Goal: Task Accomplishment & Management: Complete application form

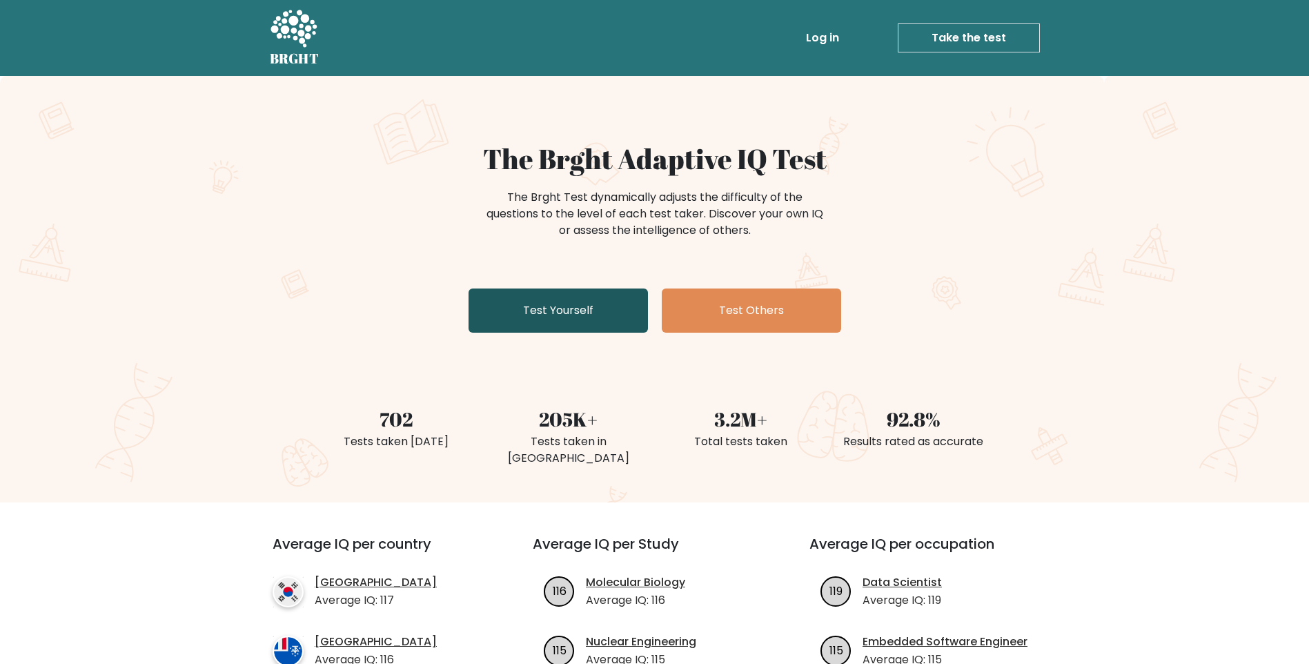
click at [566, 316] on link "Test Yourself" at bounding box center [557, 310] width 179 height 44
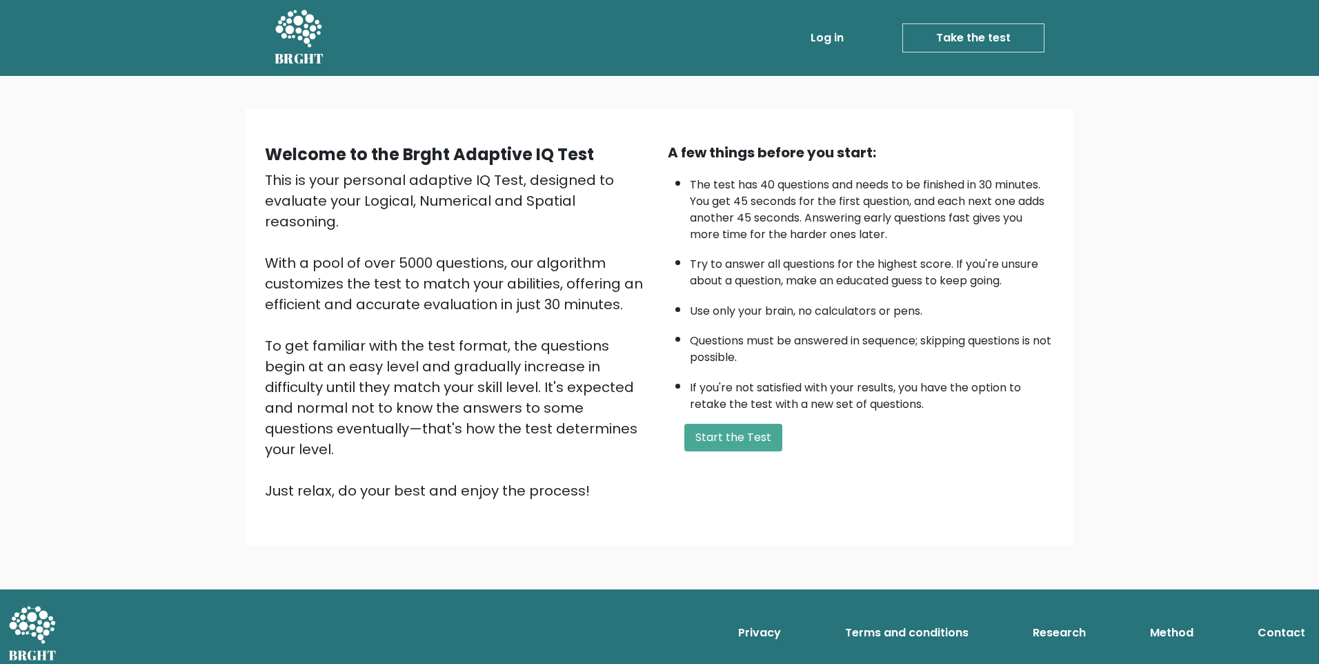
click at [726, 446] on button "Start the Test" at bounding box center [733, 438] width 98 height 28
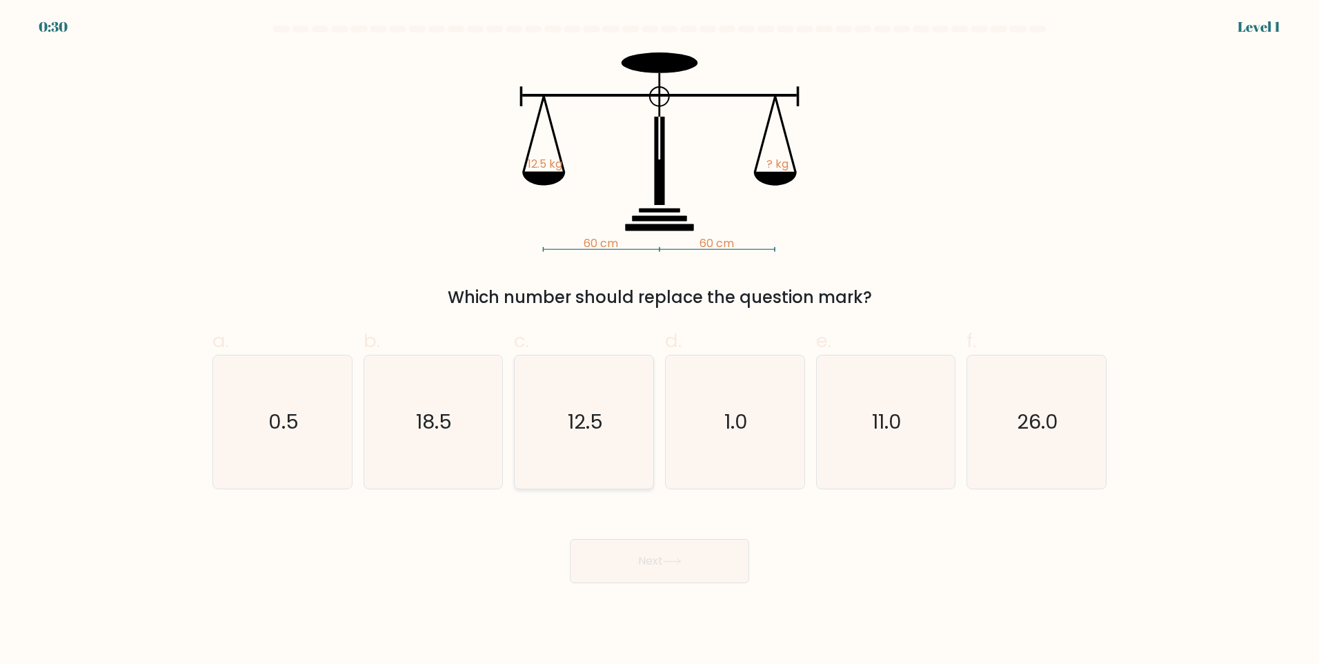
click at [600, 426] on text "12.5" at bounding box center [585, 422] width 35 height 28
click at [660, 341] on input "c. 12.5" at bounding box center [660, 336] width 1 height 9
radio input "true"
click at [695, 562] on button "Next" at bounding box center [659, 561] width 179 height 44
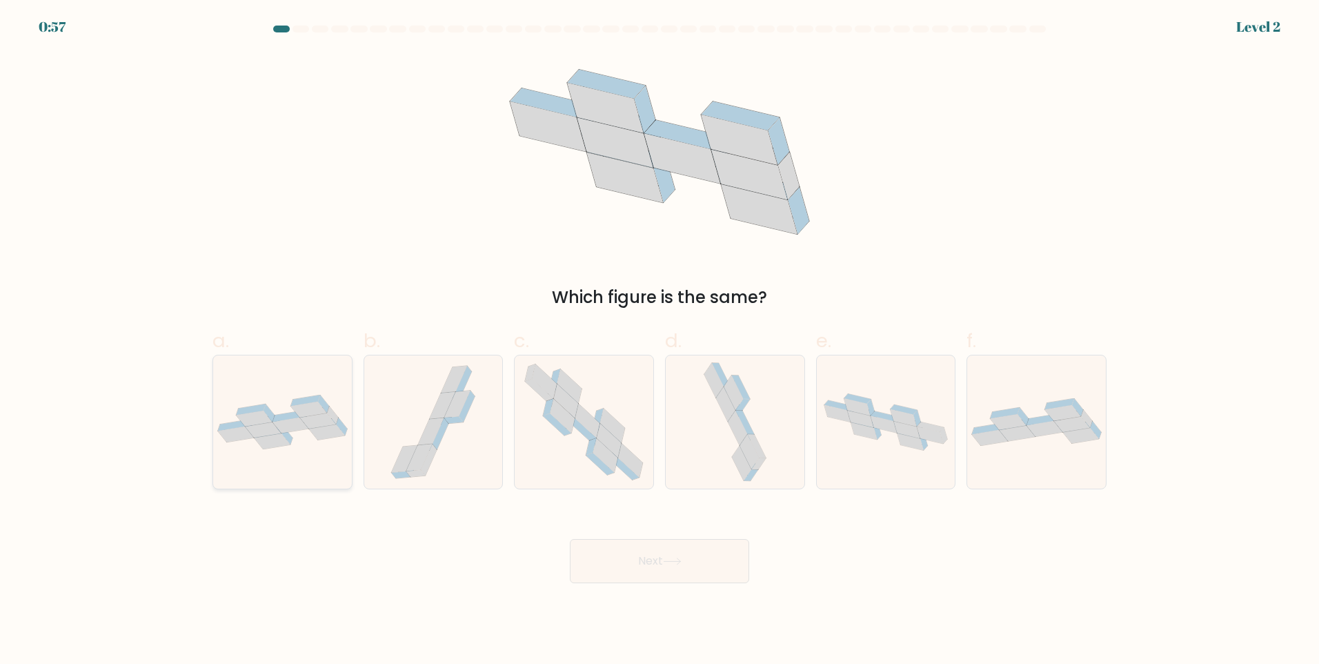
click at [322, 438] on icon at bounding box center [327, 432] width 36 height 16
click at [660, 341] on input "a." at bounding box center [660, 336] width 1 height 9
radio input "true"
click at [691, 543] on button "Next" at bounding box center [659, 561] width 179 height 44
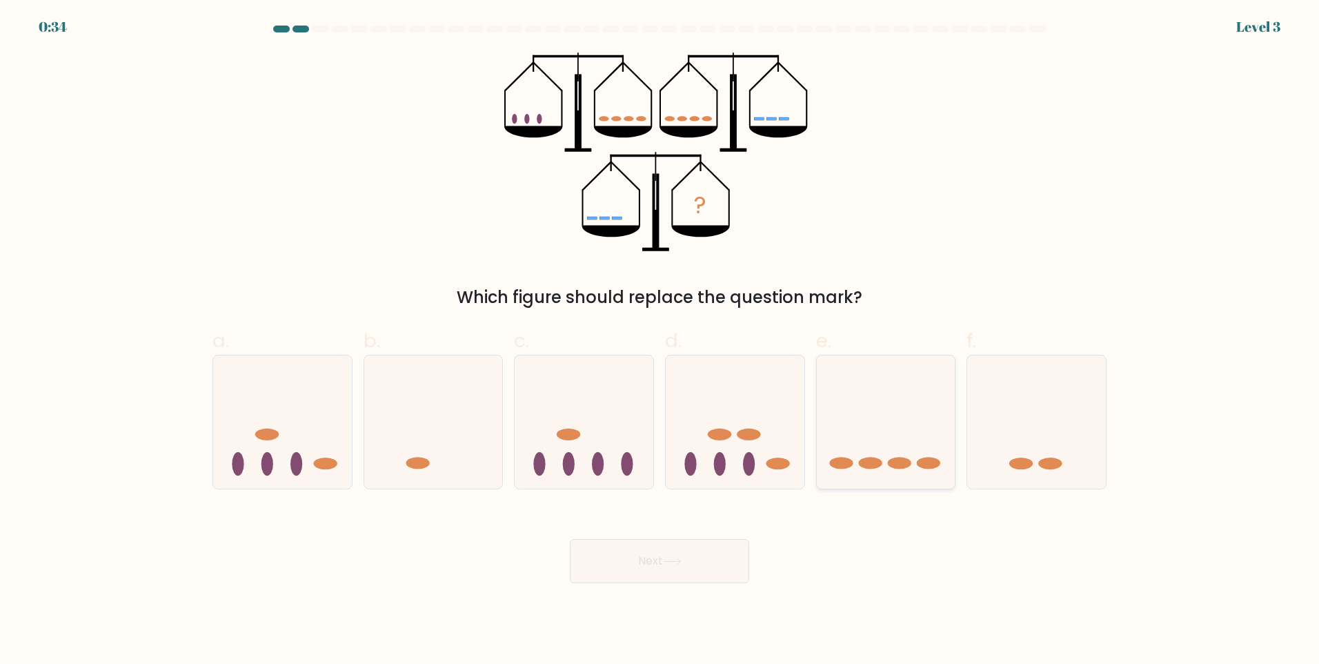
click at [854, 441] on icon at bounding box center [886, 421] width 139 height 115
click at [660, 341] on input "e." at bounding box center [660, 336] width 1 height 9
radio input "true"
click at [694, 557] on button "Next" at bounding box center [659, 561] width 179 height 44
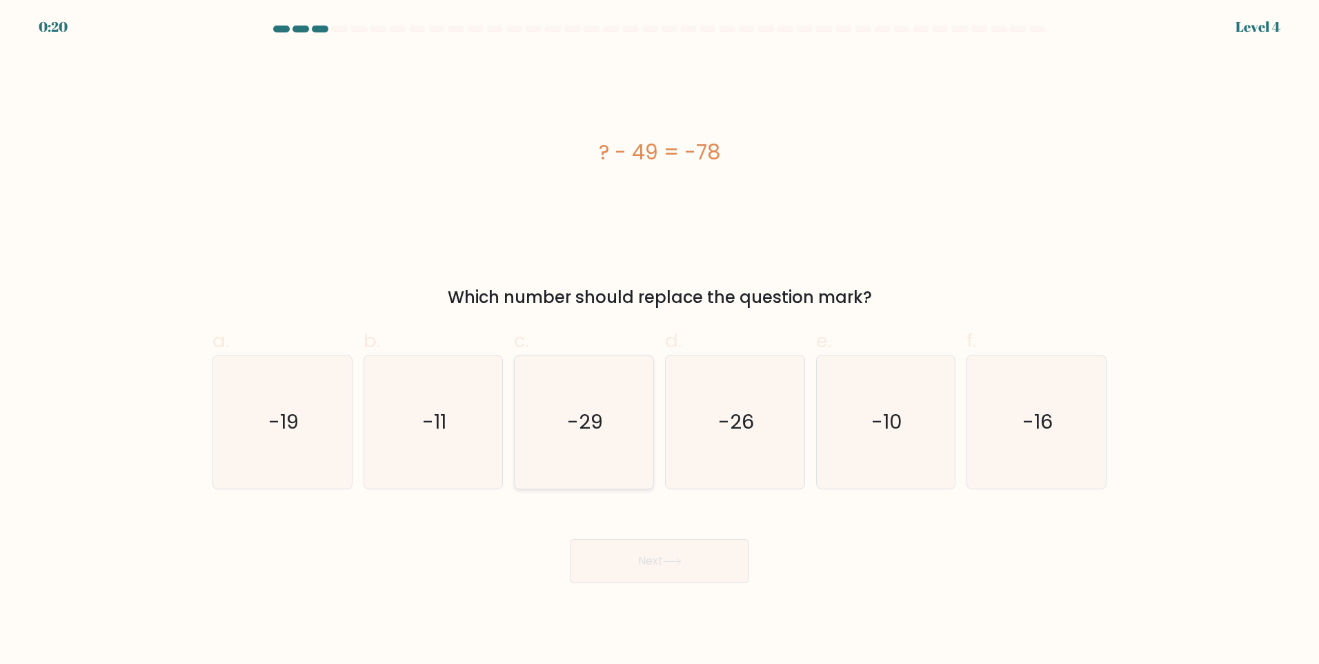
click at [624, 417] on icon "-29" at bounding box center [583, 421] width 133 height 133
click at [660, 341] on input "c. -29" at bounding box center [660, 336] width 1 height 9
radio input "true"
click at [666, 562] on button "Next" at bounding box center [659, 561] width 179 height 44
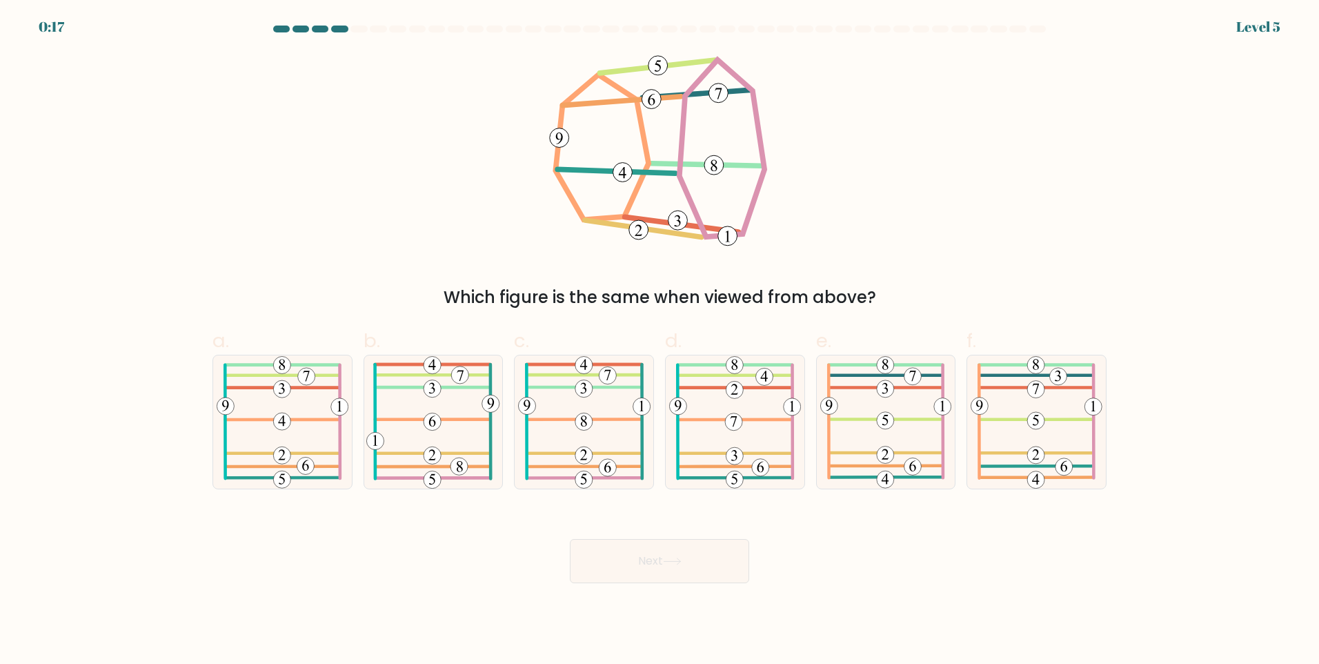
drag, startPoint x: 717, startPoint y: 88, endPoint x: 651, endPoint y: 111, distance: 69.4
click at [651, 111] on icon at bounding box center [660, 151] width 224 height 199
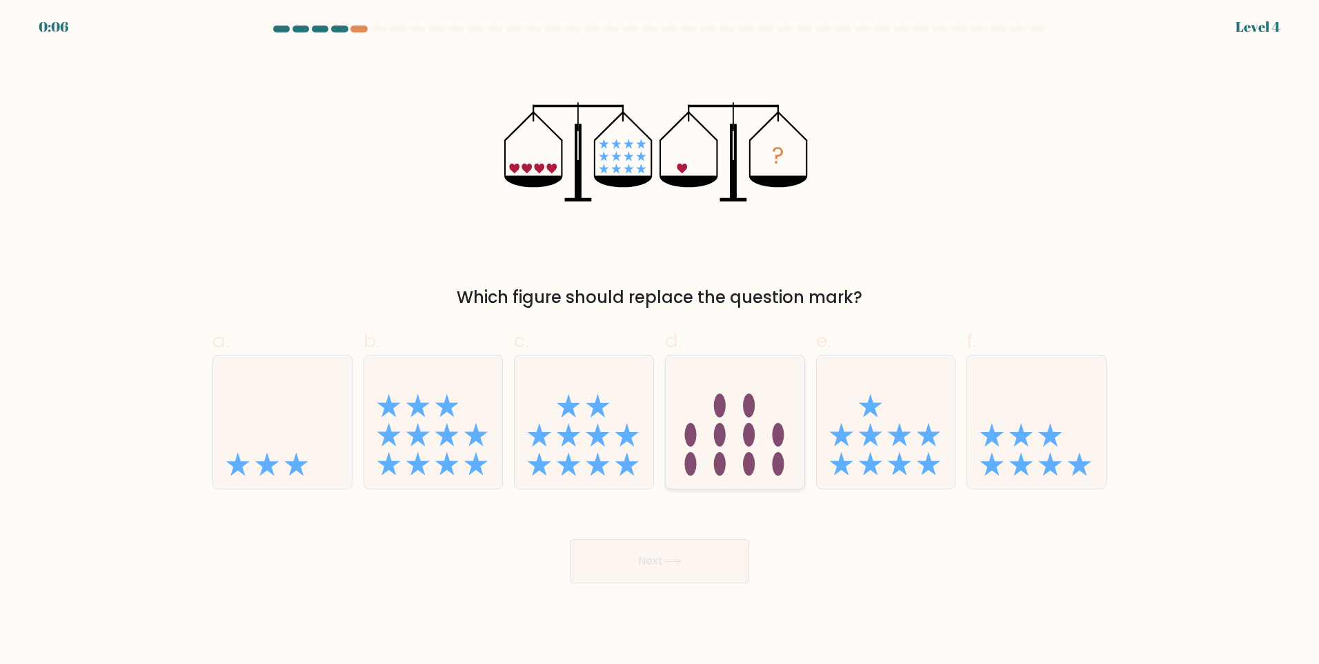
click at [695, 440] on ellipse at bounding box center [690, 434] width 12 height 23
click at [660, 341] on input "d." at bounding box center [660, 336] width 1 height 9
radio input "true"
click at [680, 569] on button "Next" at bounding box center [659, 561] width 179 height 44
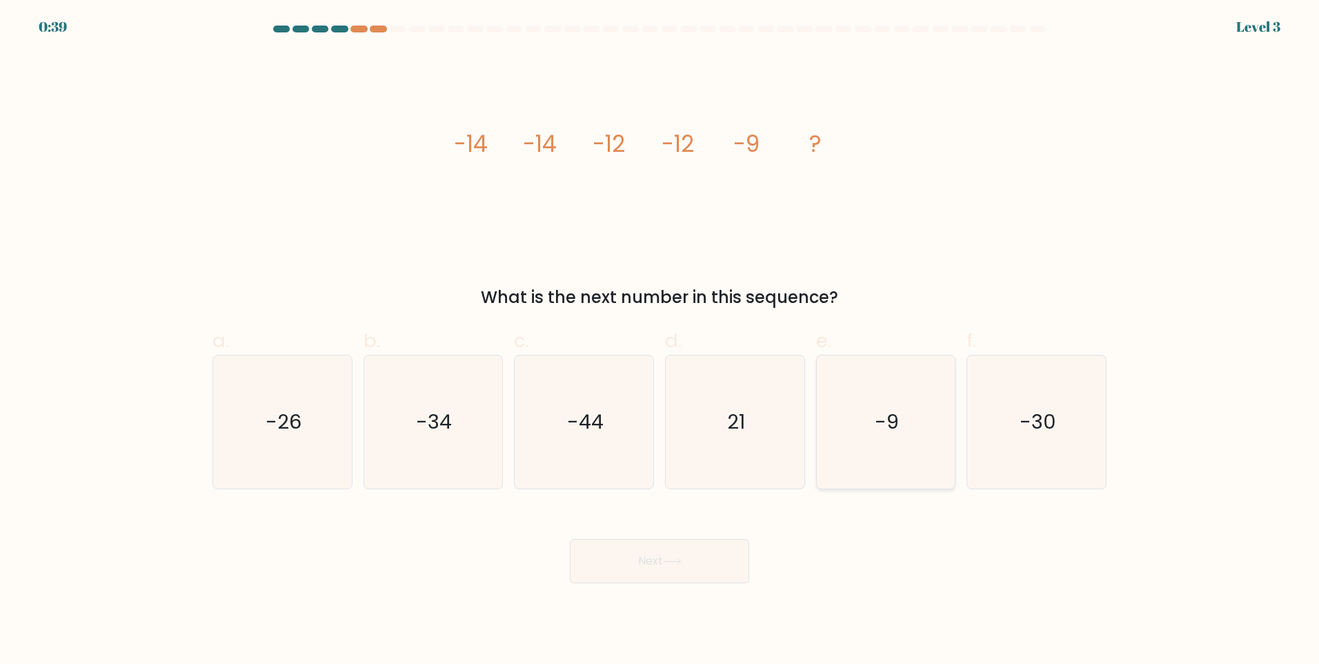
click at [858, 447] on icon "-9" at bounding box center [885, 421] width 133 height 133
click at [660, 341] on input "e. -9" at bounding box center [660, 336] width 1 height 9
radio input "true"
click at [713, 543] on button "Next" at bounding box center [659, 561] width 179 height 44
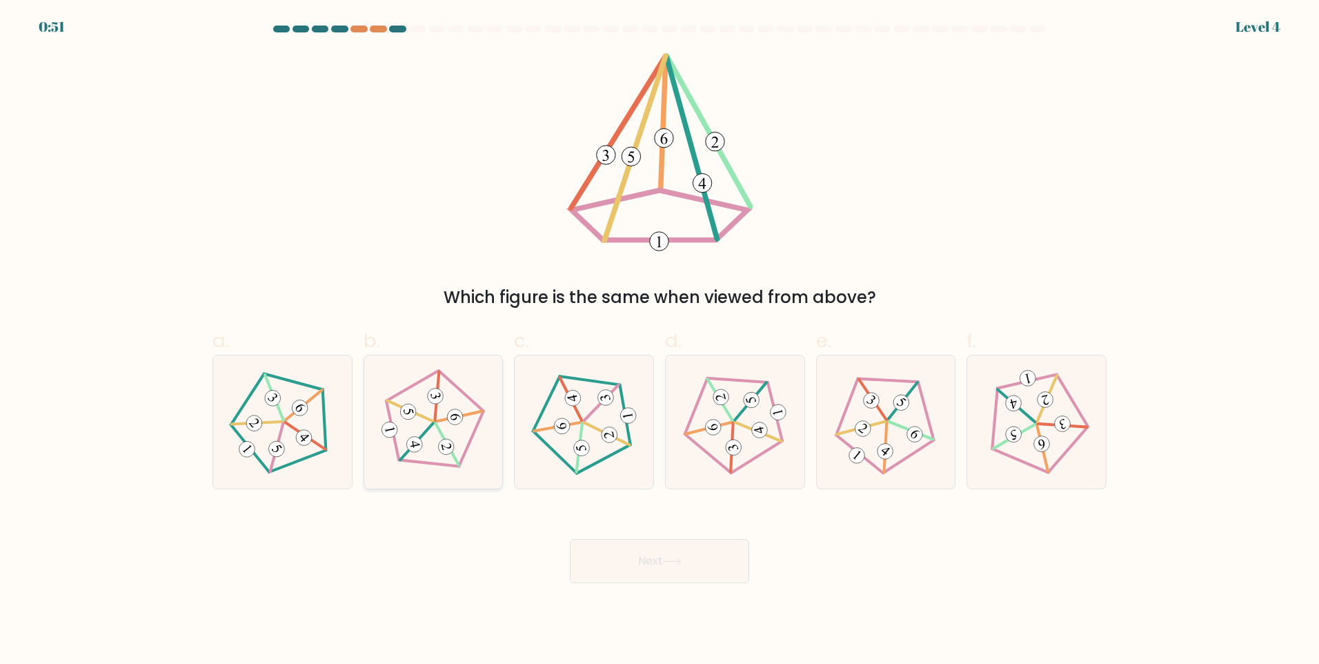
click at [471, 446] on icon at bounding box center [433, 421] width 106 height 106
click at [660, 341] on input "b." at bounding box center [660, 336] width 1 height 9
radio input "true"
click at [626, 556] on button "Next" at bounding box center [659, 561] width 179 height 44
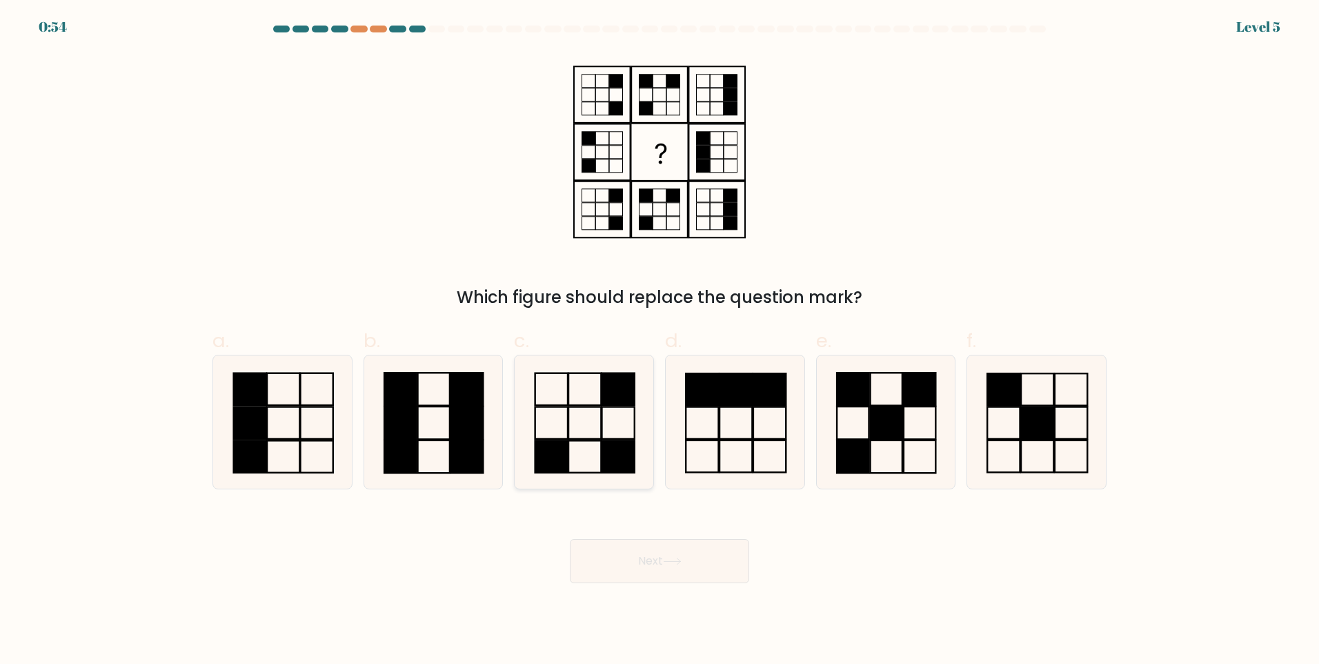
click at [606, 397] on rect at bounding box center [618, 389] width 32 height 32
click at [660, 341] on input "c." at bounding box center [660, 336] width 1 height 9
radio input "true"
click at [610, 437] on icon at bounding box center [584, 422] width 132 height 132
click at [660, 341] on input "c." at bounding box center [660, 336] width 1 height 9
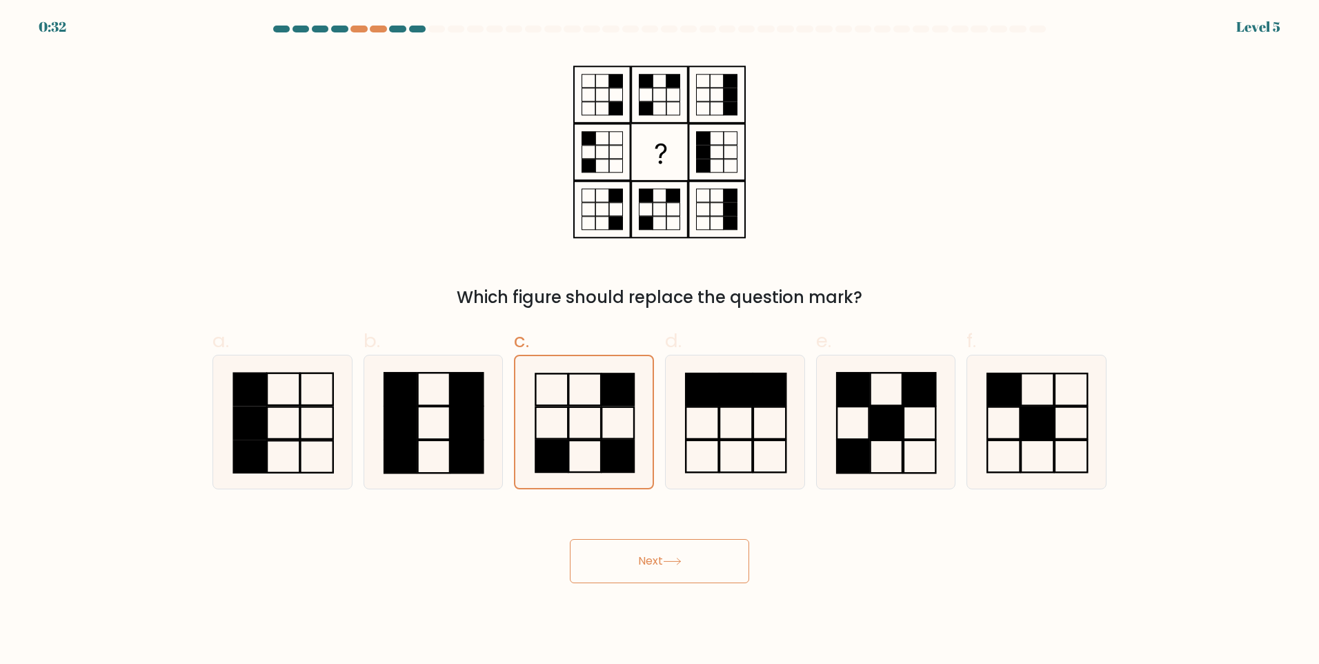
click at [699, 561] on button "Next" at bounding box center [659, 561] width 179 height 44
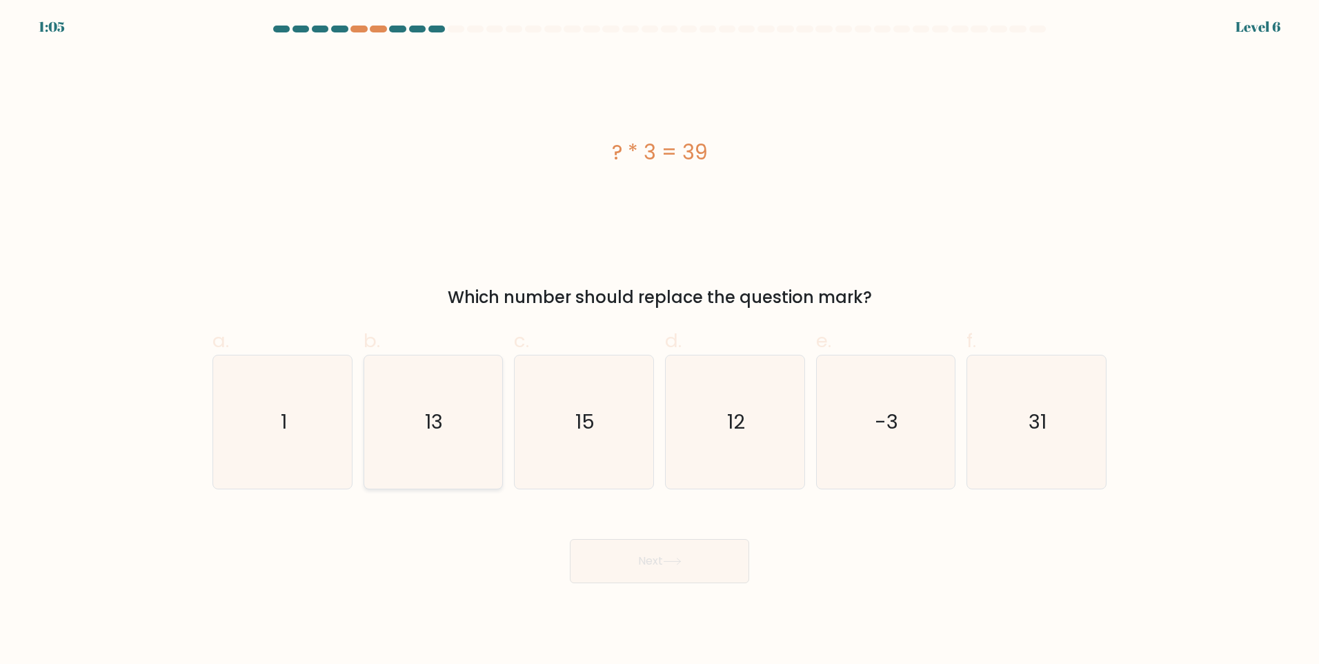
click at [481, 422] on icon "13" at bounding box center [432, 421] width 133 height 133
click at [660, 341] on input "b. 13" at bounding box center [660, 336] width 1 height 9
radio input "true"
click at [669, 564] on icon at bounding box center [672, 561] width 19 height 8
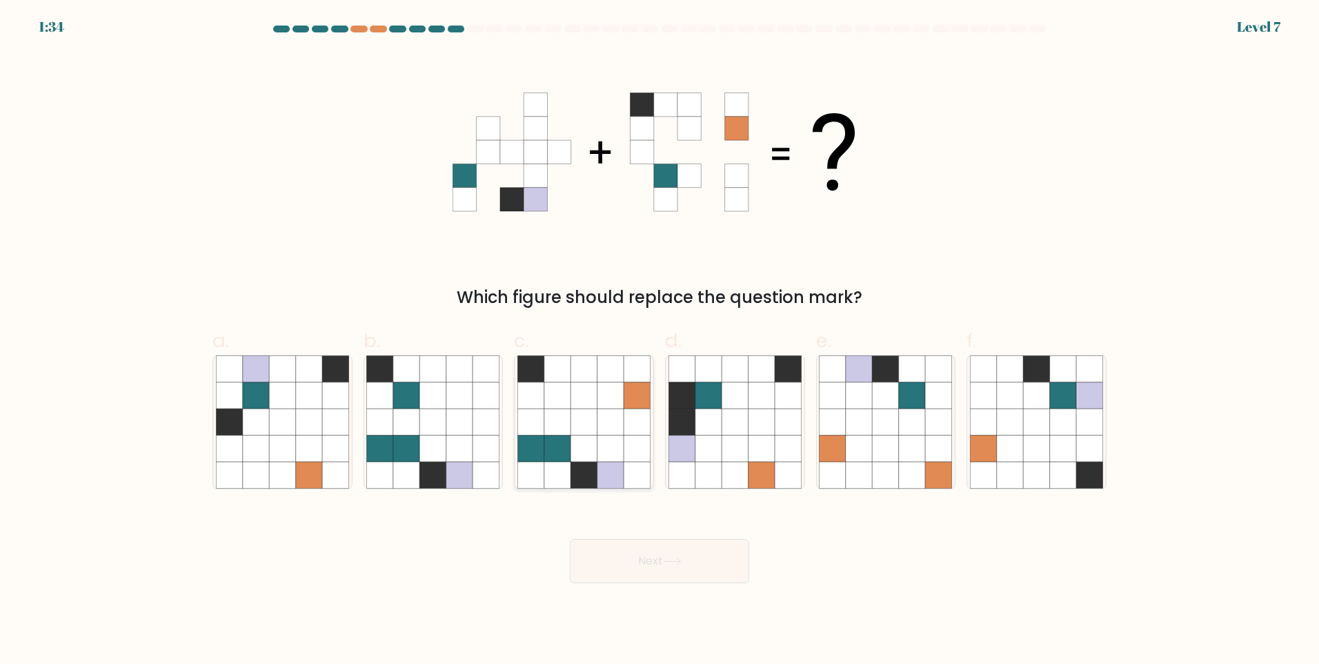
click at [555, 431] on icon at bounding box center [557, 421] width 26 height 26
click at [660, 341] on input "c." at bounding box center [660, 336] width 1 height 9
radio input "true"
click at [707, 576] on button "Next" at bounding box center [659, 561] width 179 height 44
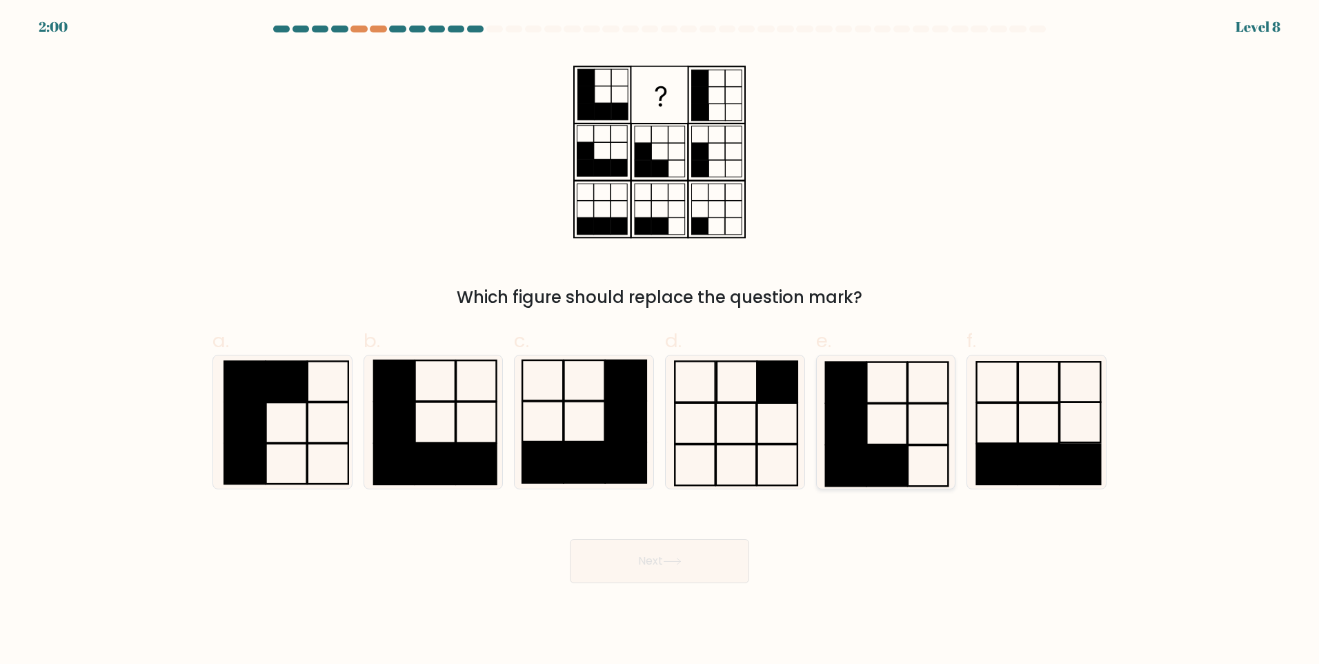
click at [880, 450] on rect at bounding box center [887, 465] width 40 height 41
click at [660, 341] on input "e." at bounding box center [660, 336] width 1 height 9
radio input "true"
click at [678, 569] on button "Next" at bounding box center [659, 561] width 179 height 44
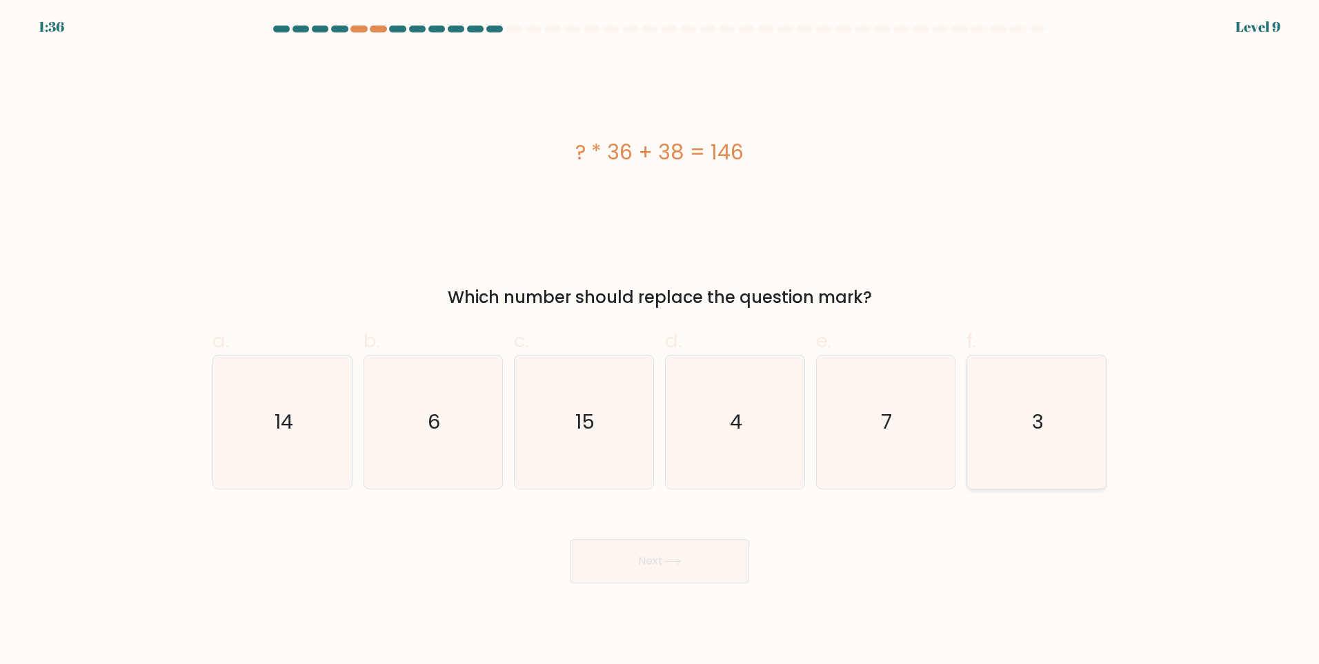
click at [1062, 416] on icon "3" at bounding box center [1036, 421] width 133 height 133
click at [660, 341] on input "f. 3" at bounding box center [660, 336] width 1 height 9
radio input "true"
click at [677, 553] on button "Next" at bounding box center [659, 561] width 179 height 44
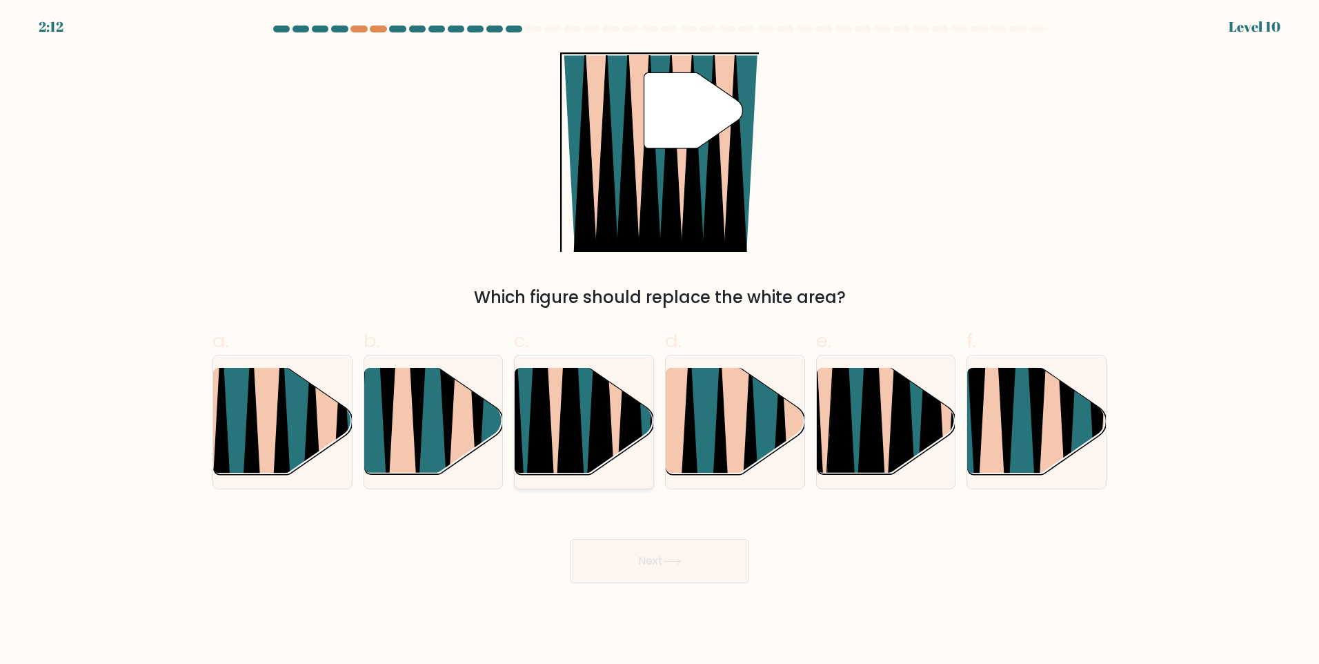
click at [600, 421] on icon at bounding box center [600, 366] width 30 height 277
click at [660, 341] on input "c." at bounding box center [660, 336] width 1 height 9
radio input "true"
click at [702, 582] on button "Next" at bounding box center [659, 561] width 179 height 44
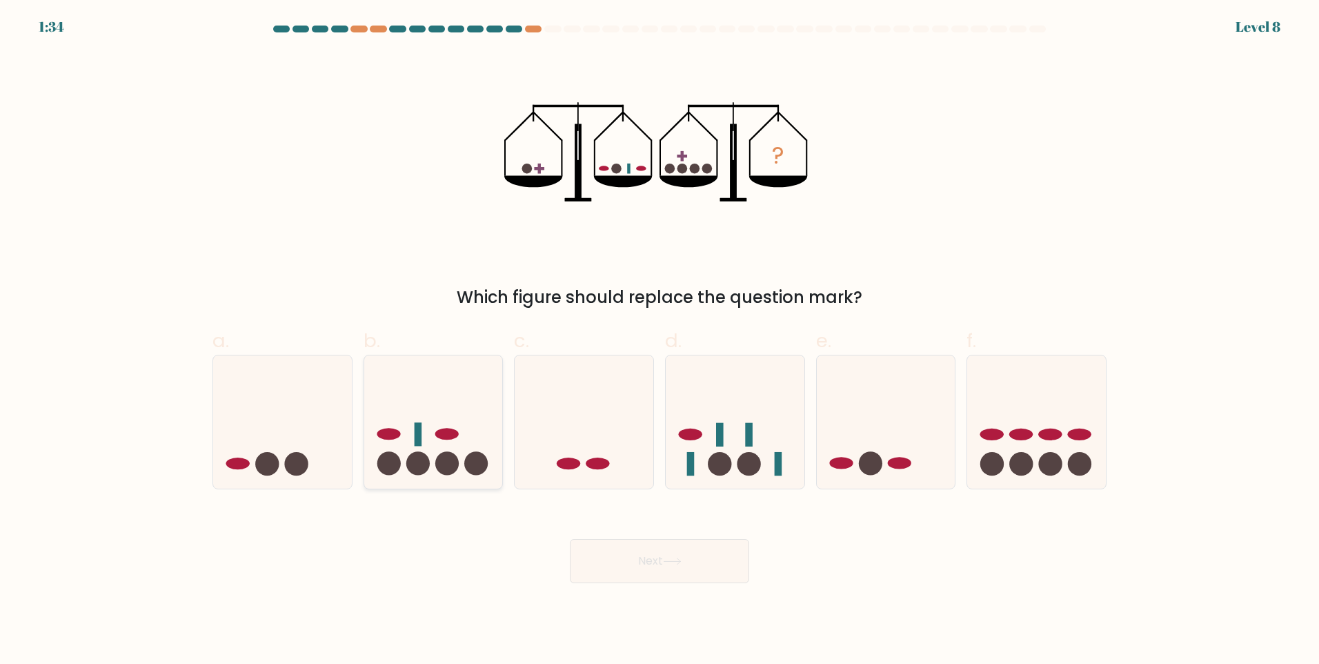
click at [446, 431] on ellipse at bounding box center [446, 434] width 23 height 12
click at [660, 341] on input "b." at bounding box center [660, 336] width 1 height 9
radio input "true"
click at [724, 567] on button "Next" at bounding box center [659, 561] width 179 height 44
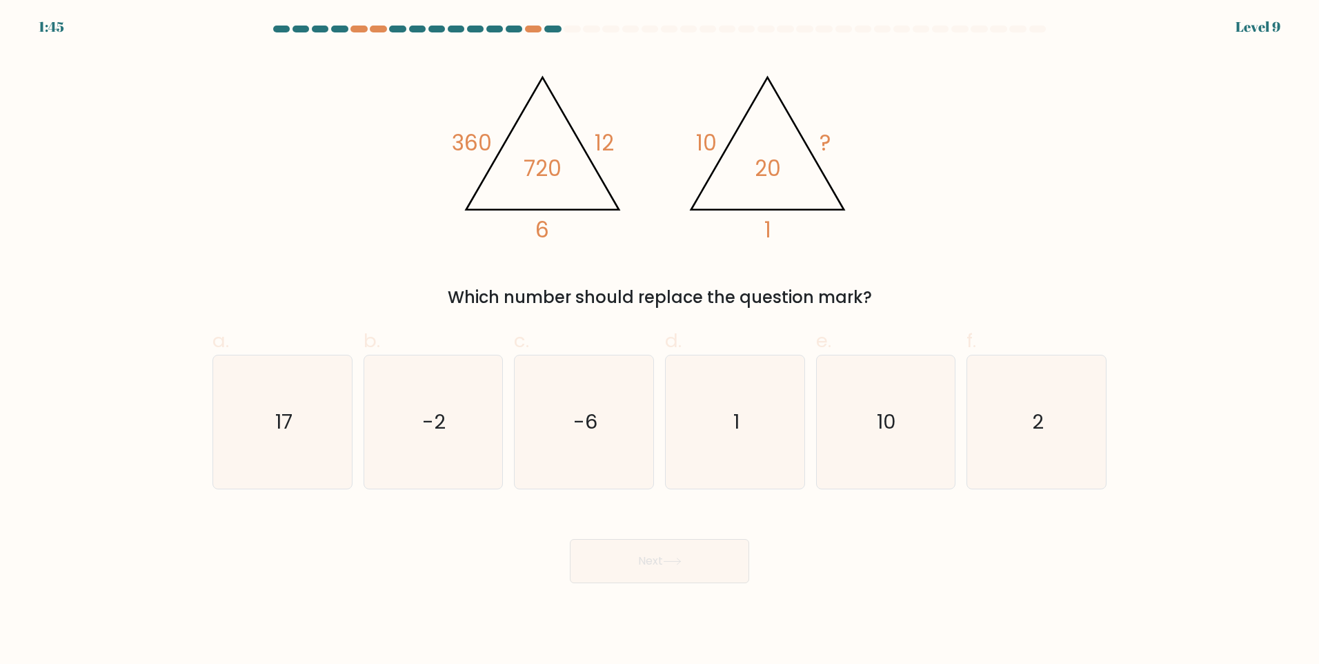
drag, startPoint x: 991, startPoint y: 492, endPoint x: 984, endPoint y: 502, distance: 12.3
drag, startPoint x: 984, startPoint y: 502, endPoint x: 976, endPoint y: 322, distance: 179.6
click at [976, 322] on div "a. 17 b. -2 c." at bounding box center [659, 402] width 905 height 174
click at [1009, 410] on icon "2" at bounding box center [1036, 421] width 133 height 133
click at [660, 341] on input "f. 2" at bounding box center [660, 336] width 1 height 9
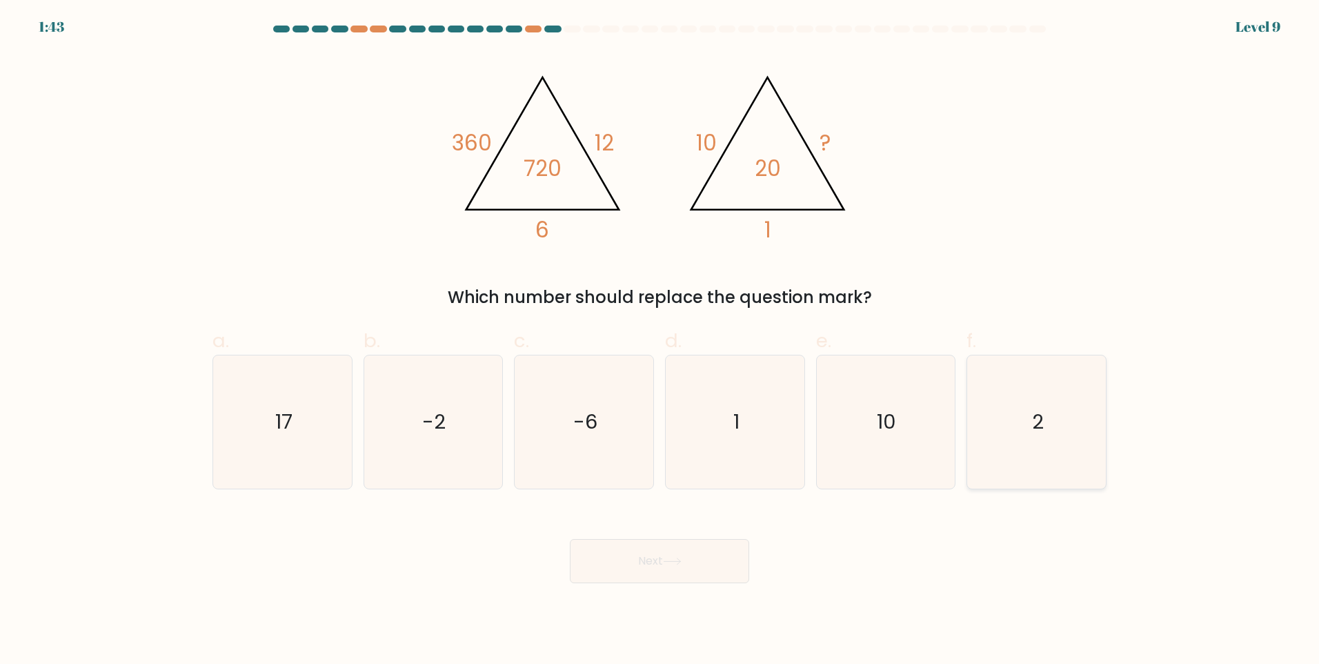
radio input "true"
click at [671, 562] on icon at bounding box center [672, 561] width 19 height 8
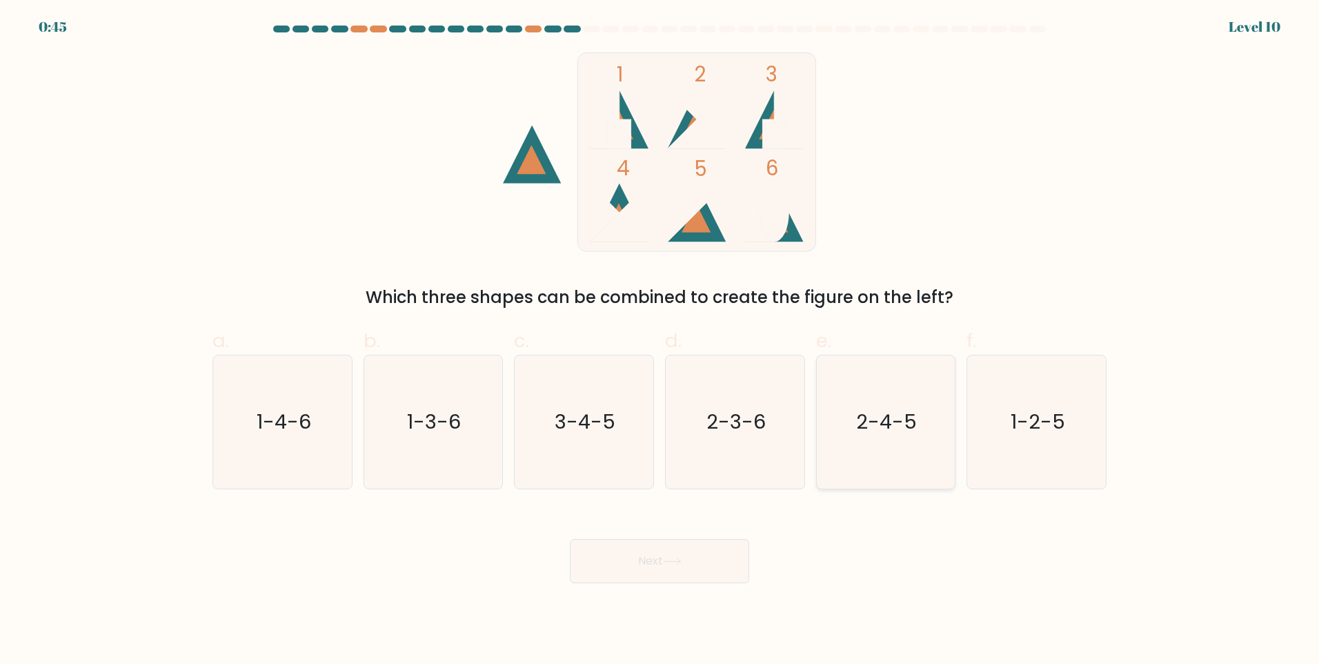
drag, startPoint x: 866, startPoint y: 426, endPoint x: 860, endPoint y: 438, distance: 13.6
click at [867, 426] on text "2-4-5" at bounding box center [887, 422] width 61 height 28
click at [660, 341] on input "e. 2-4-5" at bounding box center [660, 336] width 1 height 9
radio input "true"
click at [698, 557] on button "Next" at bounding box center [659, 561] width 179 height 44
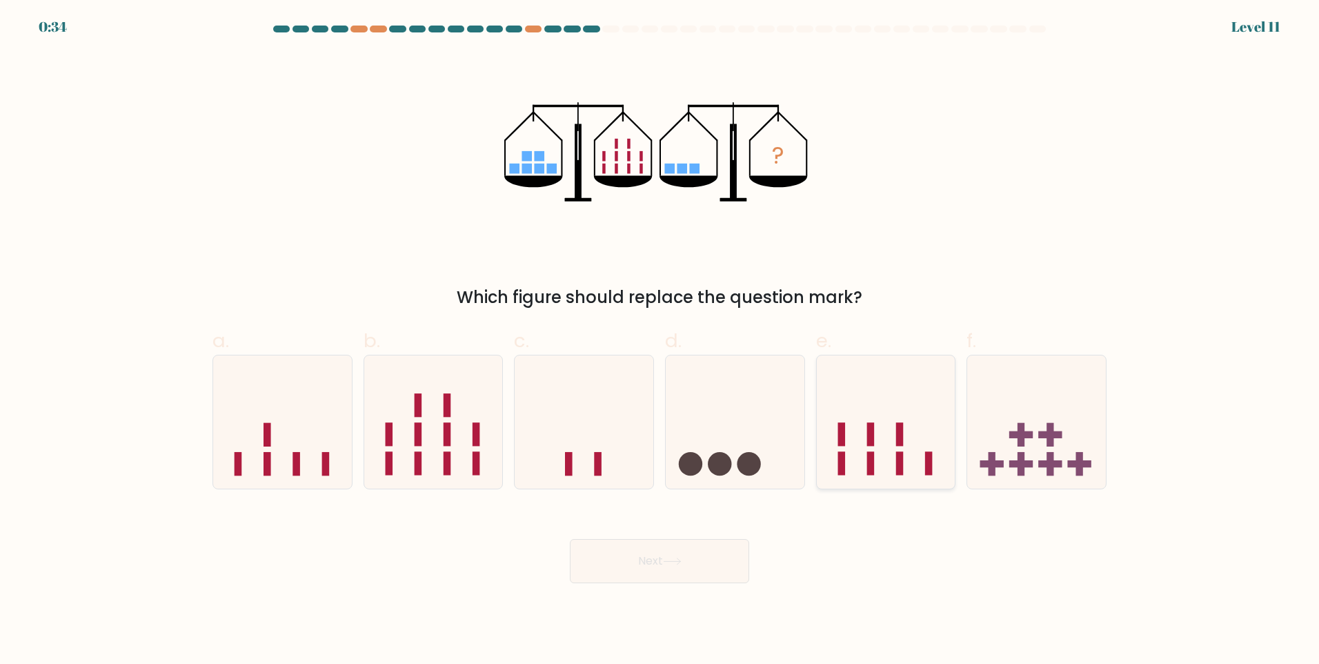
click at [838, 411] on icon at bounding box center [886, 421] width 139 height 115
click at [660, 341] on input "e." at bounding box center [660, 336] width 1 height 9
radio input "true"
click at [693, 565] on button "Next" at bounding box center [659, 561] width 179 height 44
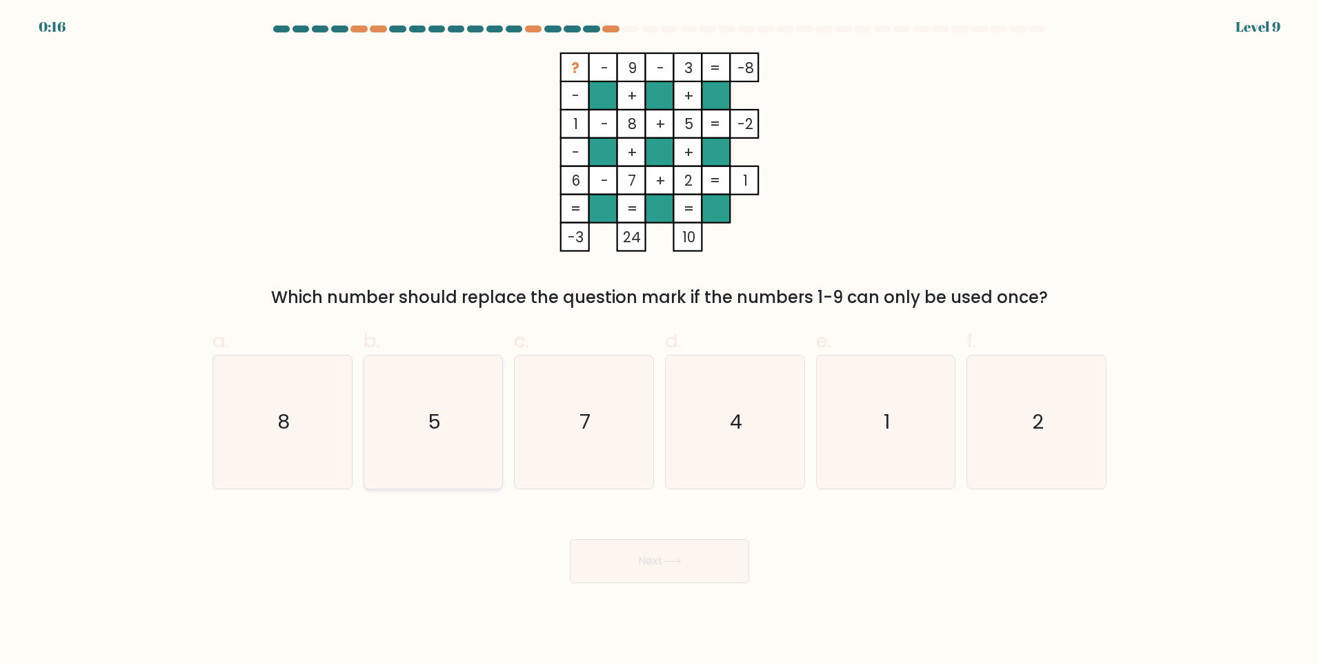
click at [422, 437] on icon "5" at bounding box center [432, 421] width 133 height 133
click at [660, 341] on input "b. 5" at bounding box center [660, 336] width 1 height 9
radio input "true"
click at [583, 436] on icon "7" at bounding box center [583, 421] width 133 height 133
click at [660, 341] on input "c. 7" at bounding box center [660, 336] width 1 height 9
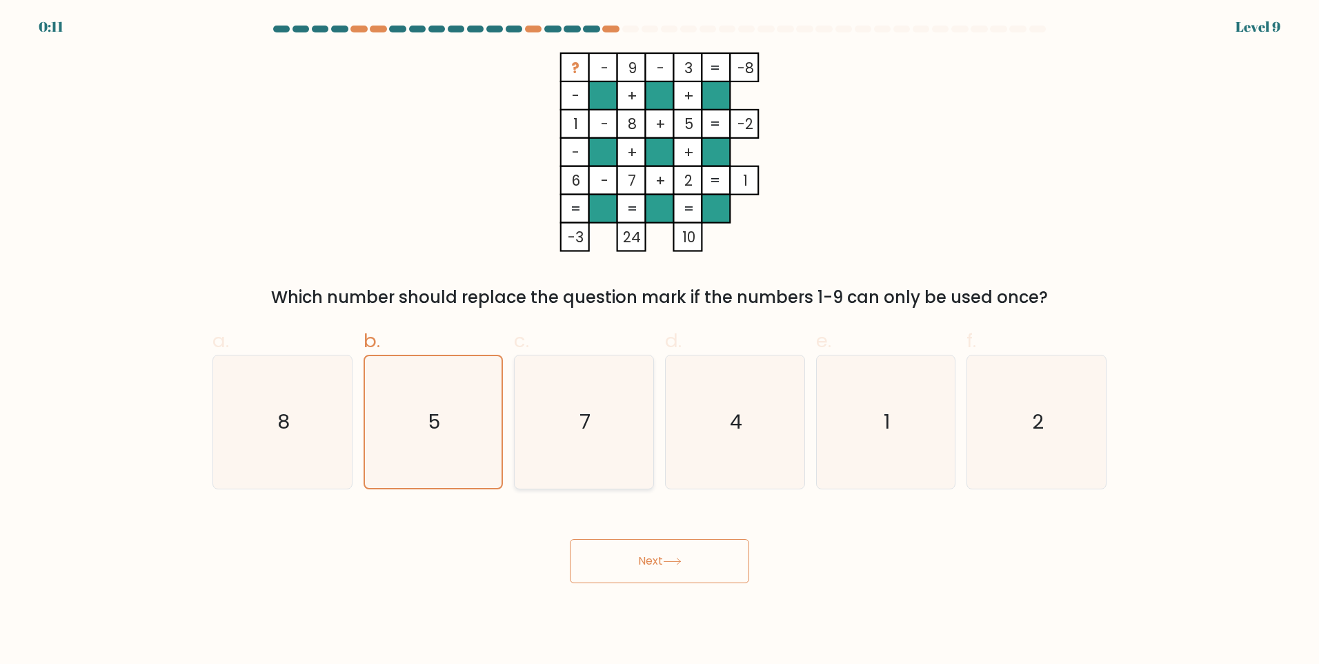
radio input "true"
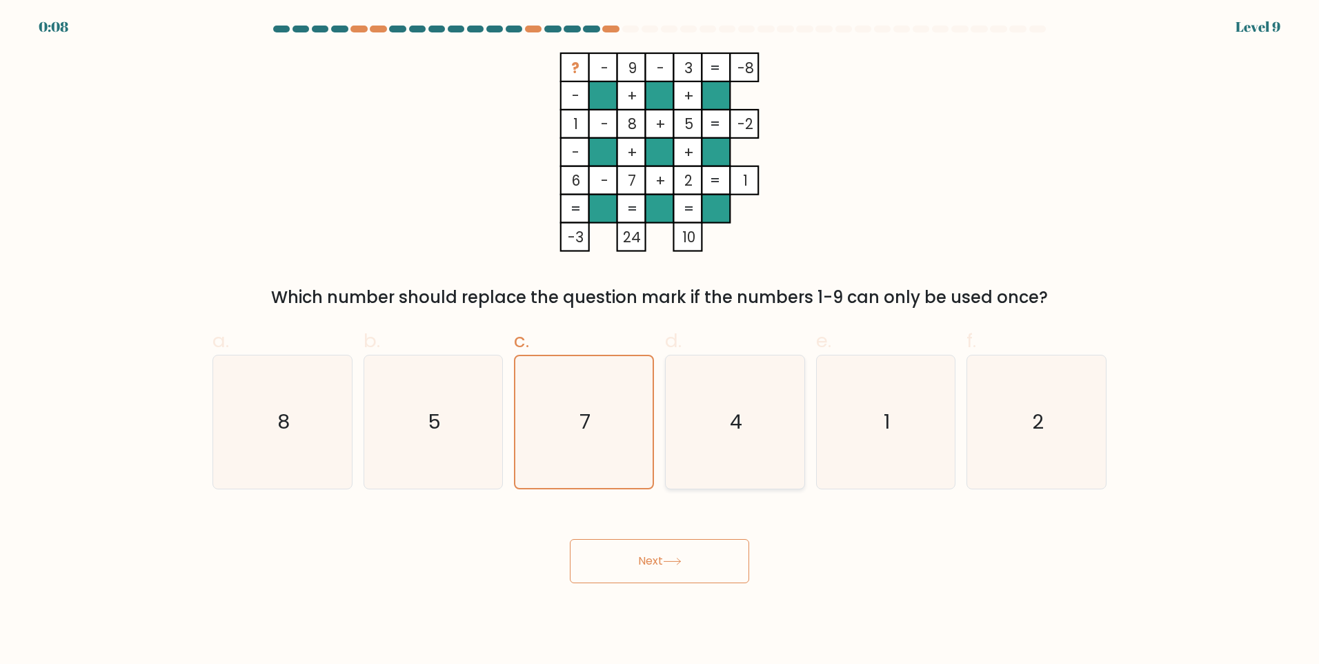
click at [738, 438] on icon "4" at bounding box center [735, 421] width 133 height 133
click at [660, 341] on input "d. 4" at bounding box center [660, 336] width 1 height 9
radio input "true"
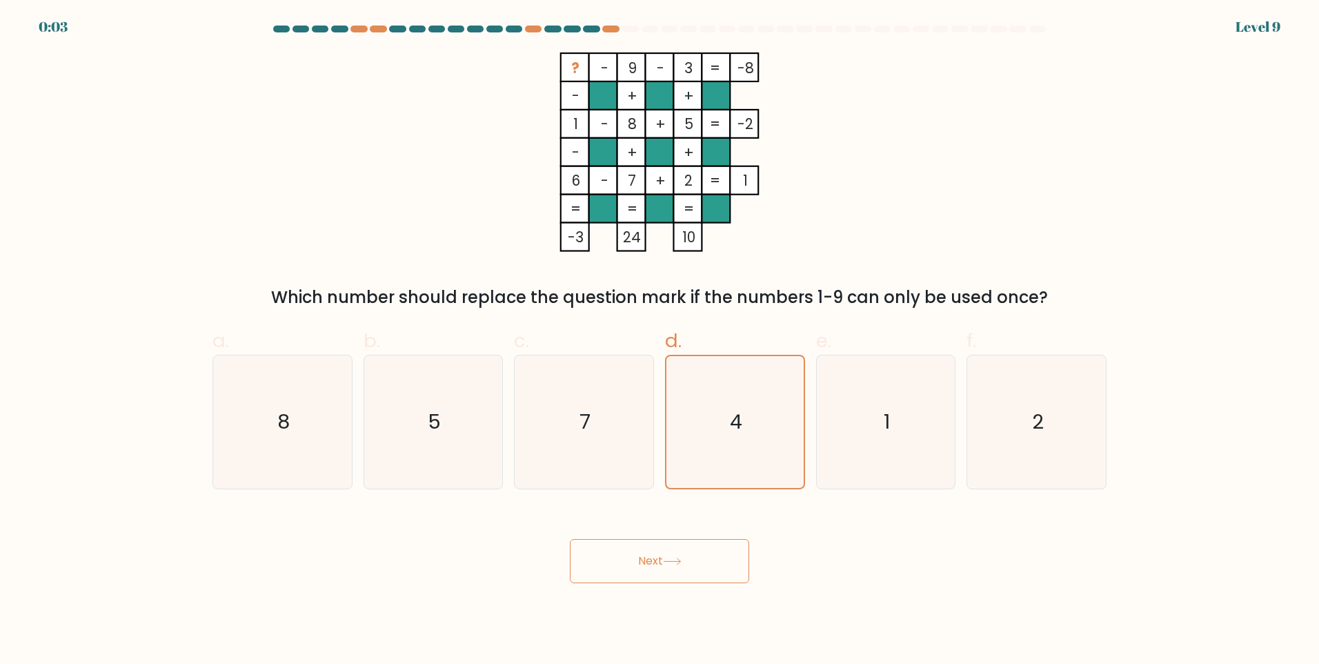
click at [692, 584] on body "0:03 Level 9" at bounding box center [659, 332] width 1319 height 664
click at [694, 567] on button "Next" at bounding box center [659, 561] width 179 height 44
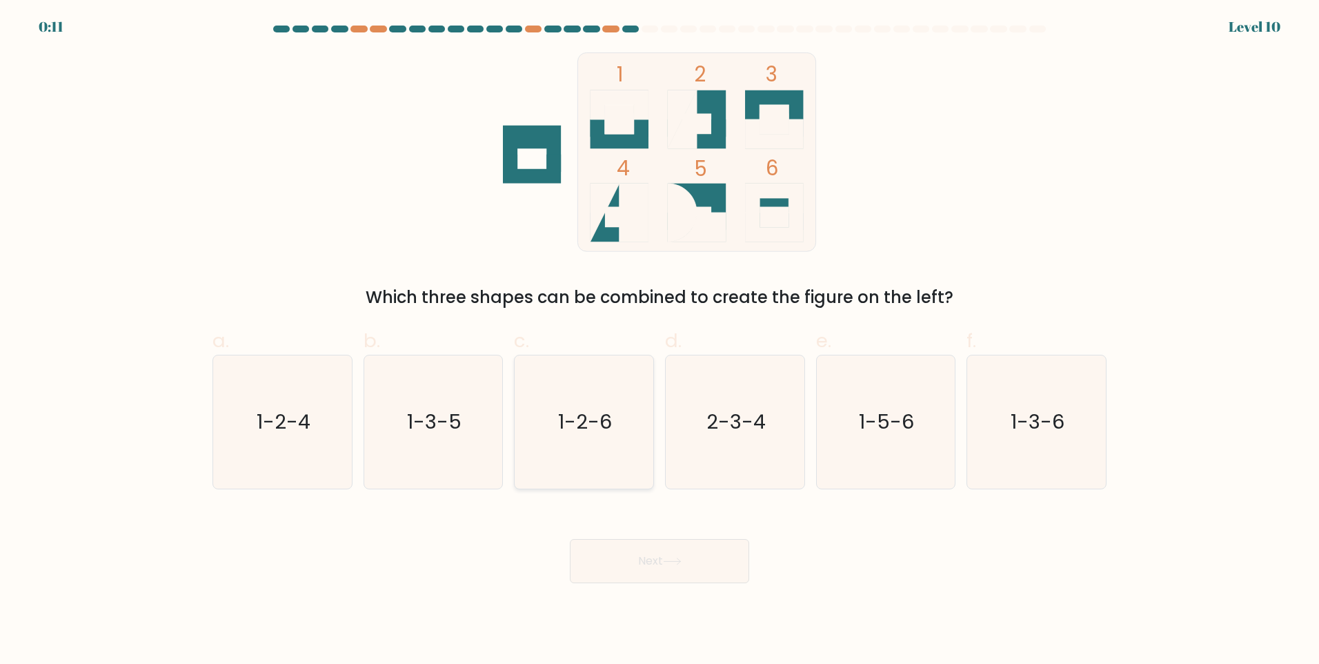
click at [604, 414] on text "1-2-6" at bounding box center [586, 422] width 54 height 28
click at [660, 341] on input "c. 1-2-6" at bounding box center [660, 336] width 1 height 9
radio input "true"
click at [658, 559] on button "Next" at bounding box center [659, 561] width 179 height 44
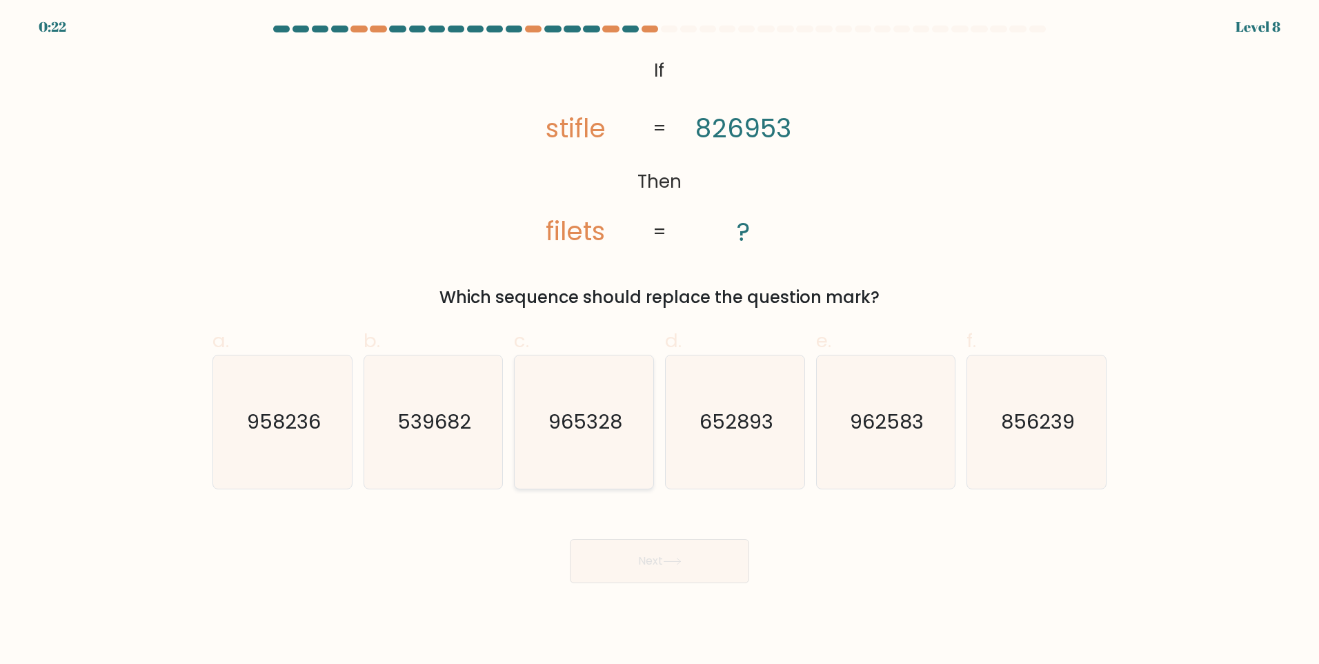
click at [571, 437] on icon "965328" at bounding box center [583, 421] width 133 height 133
click at [660, 341] on input "c. 965328" at bounding box center [660, 336] width 1 height 9
radio input "true"
click at [650, 558] on button "Next" at bounding box center [659, 561] width 179 height 44
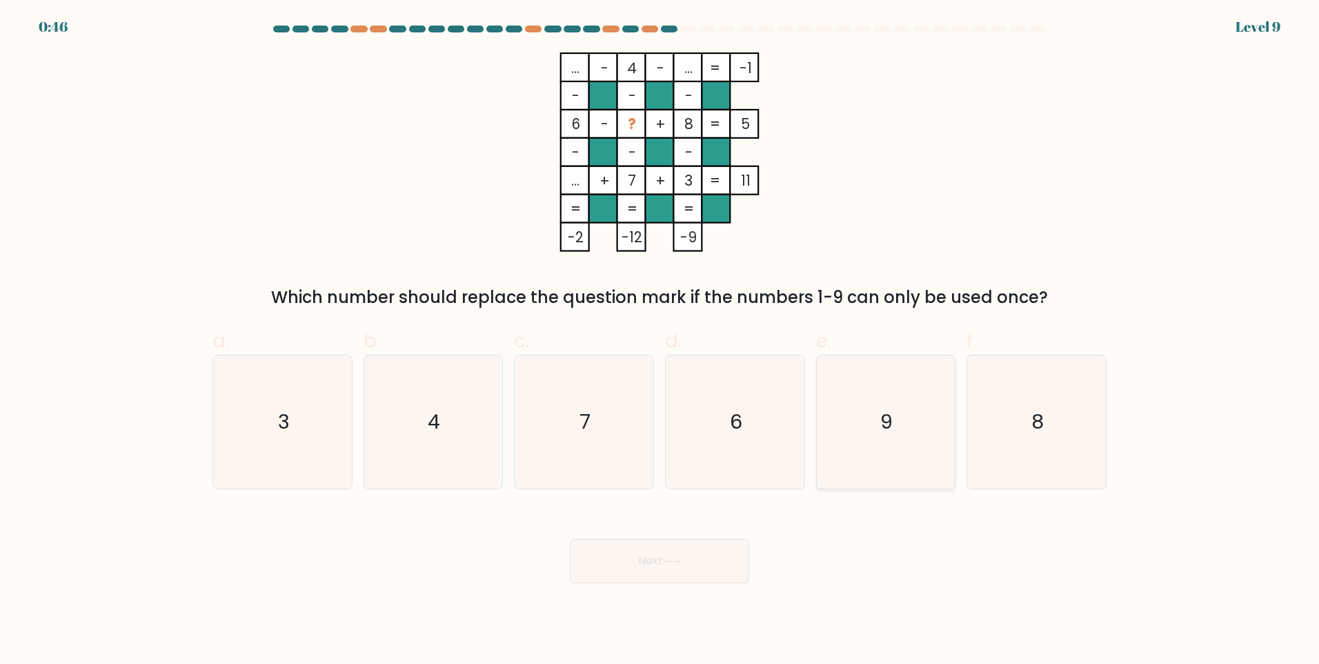
click at [879, 423] on icon "9" at bounding box center [885, 421] width 133 height 133
click at [660, 341] on input "e. 9" at bounding box center [660, 336] width 1 height 9
radio input "true"
drag, startPoint x: 682, startPoint y: 558, endPoint x: 664, endPoint y: 517, distance: 45.4
click at [682, 557] on icon at bounding box center [672, 561] width 19 height 8
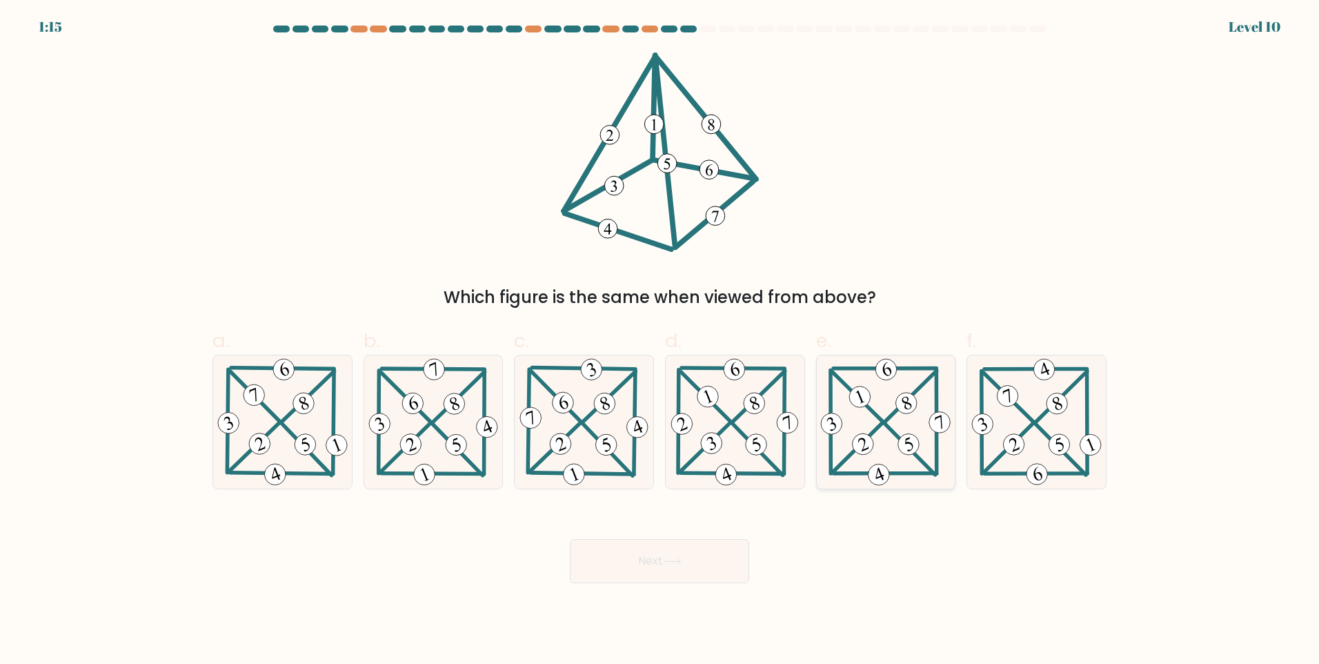
click at [898, 380] on icon at bounding box center [886, 421] width 136 height 133
click at [660, 341] on input "e." at bounding box center [660, 336] width 1 height 9
radio input "true"
click at [711, 559] on button "Next" at bounding box center [659, 561] width 179 height 44
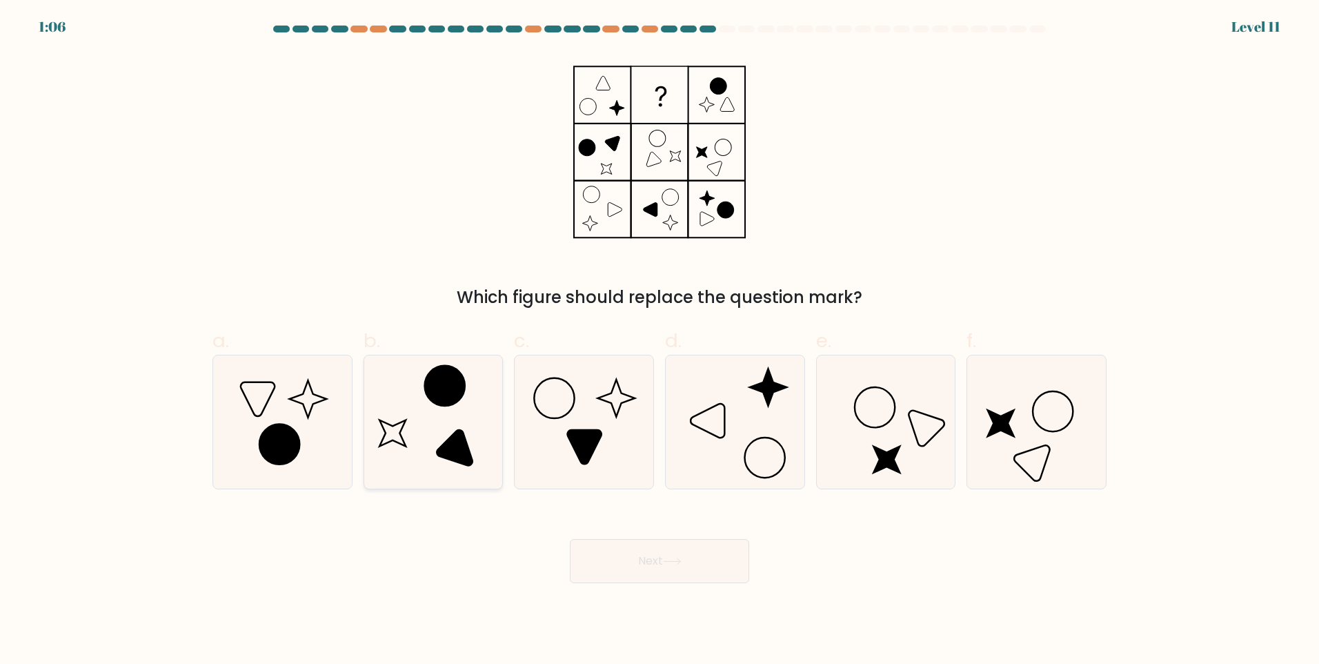
click at [480, 408] on icon at bounding box center [432, 421] width 133 height 133
click at [660, 341] on input "b." at bounding box center [660, 336] width 1 height 9
radio input "true"
click at [656, 560] on button "Next" at bounding box center [659, 561] width 179 height 44
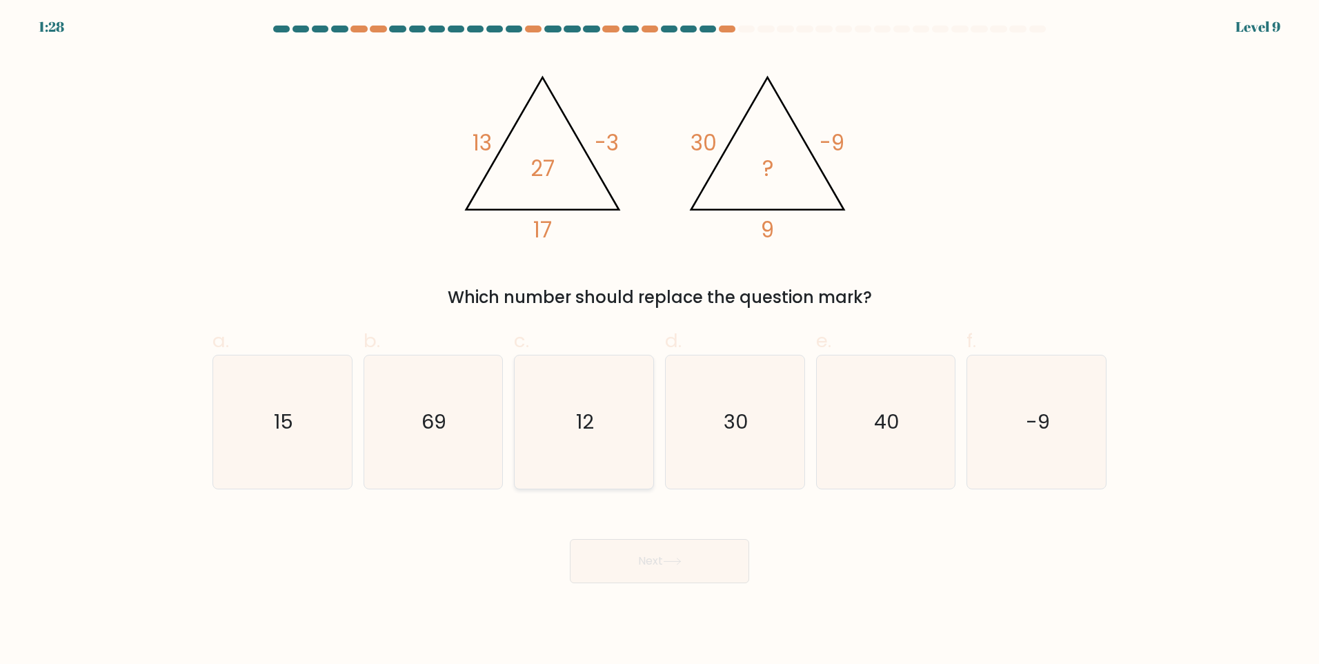
click at [551, 422] on icon "12" at bounding box center [583, 421] width 133 height 133
click at [660, 341] on input "c. 12" at bounding box center [660, 336] width 1 height 9
radio input "true"
click at [688, 566] on button "Next" at bounding box center [659, 561] width 179 height 44
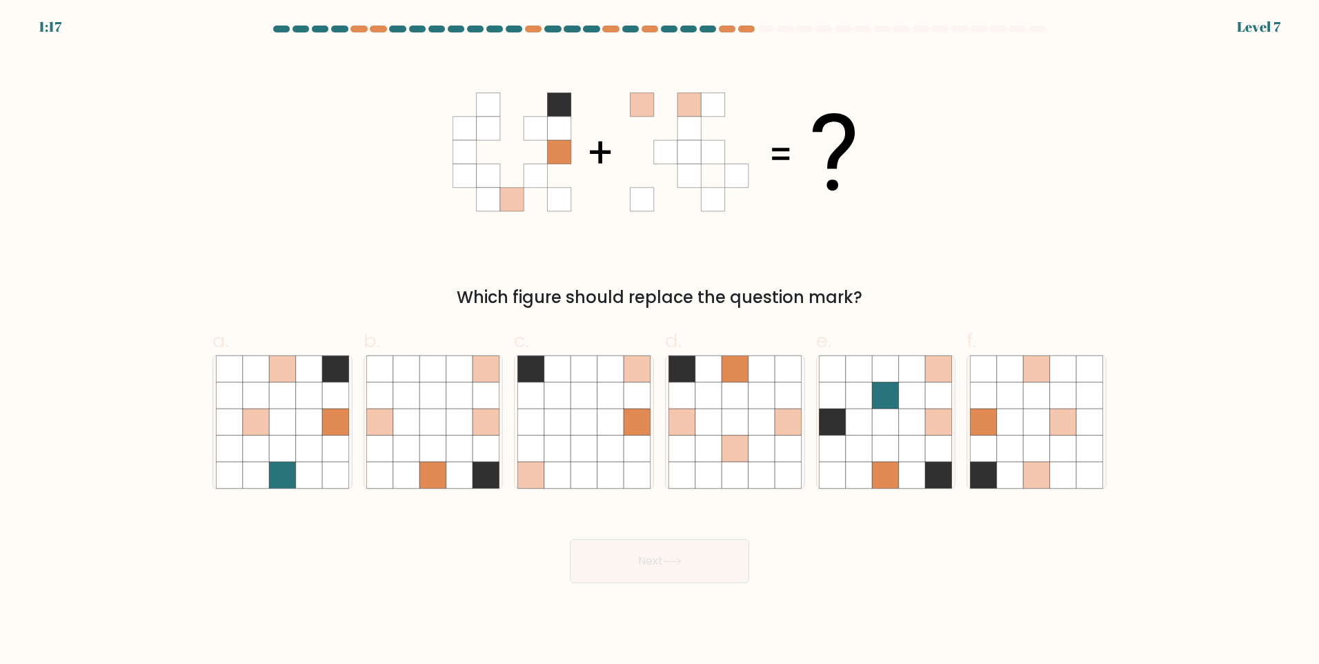
click at [662, 117] on icon at bounding box center [665, 128] width 23 height 23
click at [702, 422] on icon at bounding box center [708, 421] width 26 height 26
click at [660, 341] on input "d." at bounding box center [660, 336] width 1 height 9
radio input "true"
click at [661, 562] on button "Next" at bounding box center [659, 561] width 179 height 44
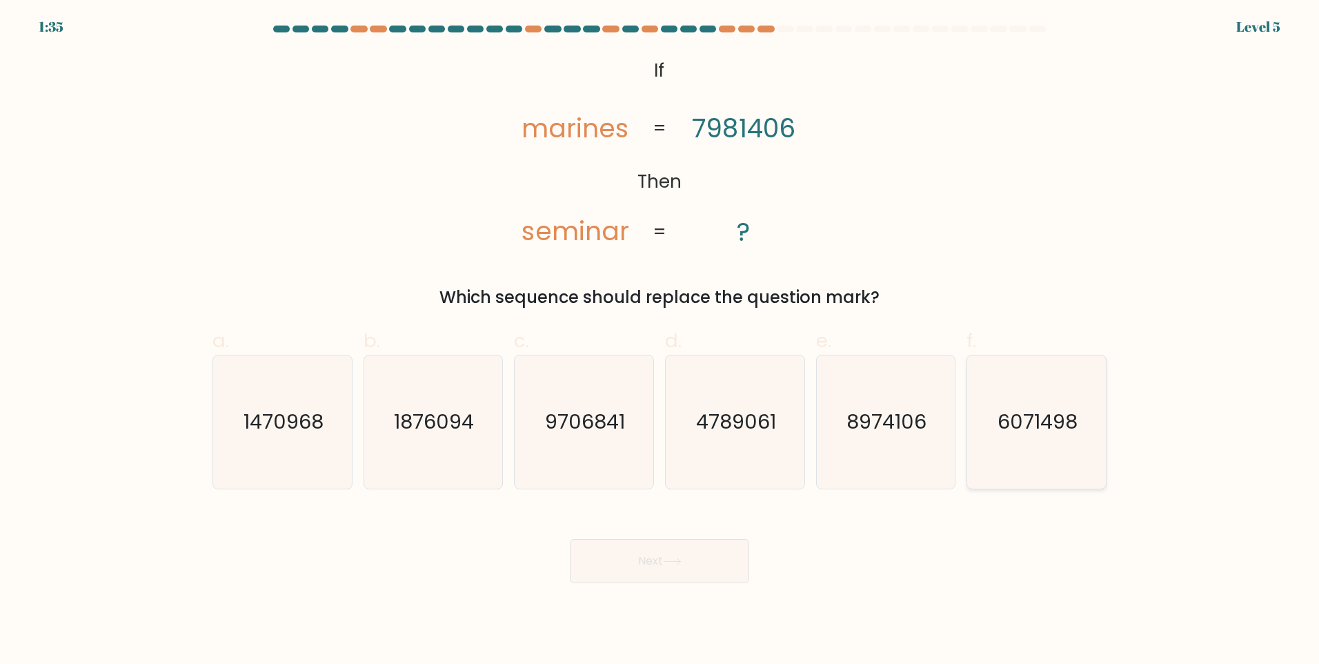
click at [979, 437] on icon "6071498" at bounding box center [1036, 421] width 133 height 133
click at [660, 341] on input "f. 6071498" at bounding box center [660, 336] width 1 height 9
radio input "true"
drag, startPoint x: 971, startPoint y: 446, endPoint x: 713, endPoint y: 555, distance: 279.9
click at [713, 555] on button "Next" at bounding box center [659, 561] width 179 height 44
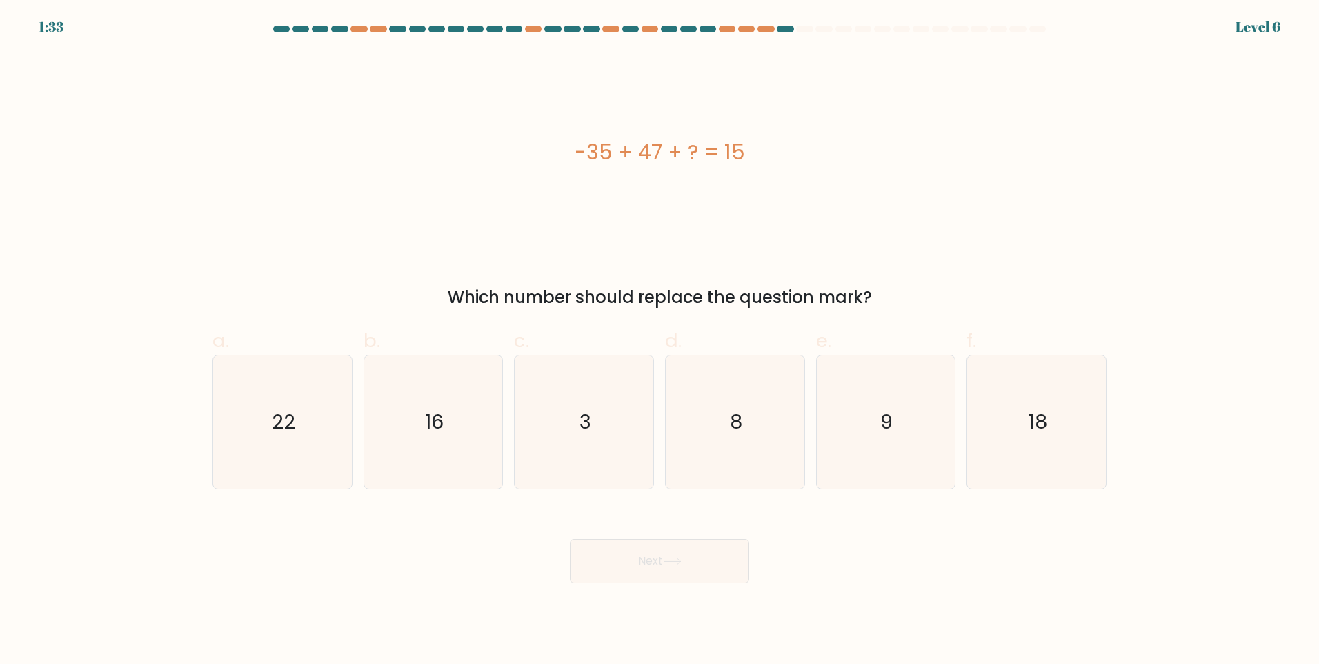
click at [707, 551] on button "Next" at bounding box center [659, 561] width 179 height 44
click at [608, 435] on icon "3" at bounding box center [583, 421] width 133 height 133
click at [660, 341] on input "c. 3" at bounding box center [660, 336] width 1 height 9
radio input "true"
click at [713, 564] on button "Next" at bounding box center [659, 561] width 179 height 44
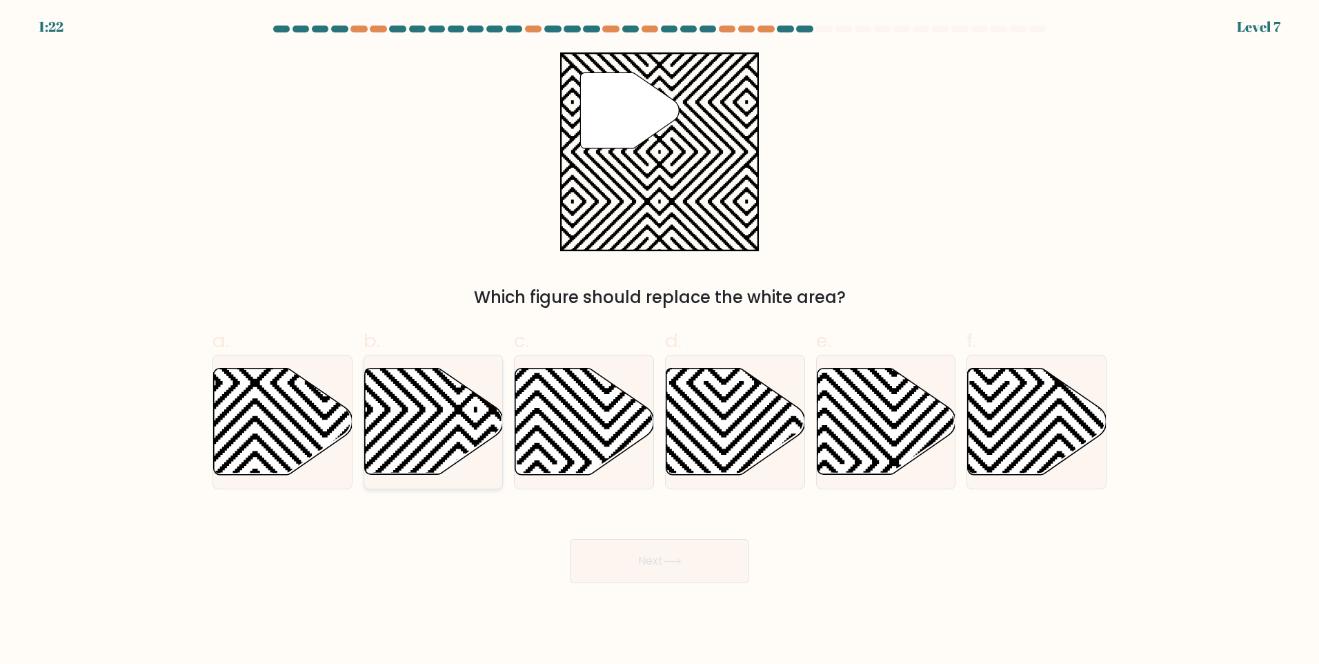
click at [400, 436] on icon at bounding box center [475, 478] width 279 height 279
click at [660, 341] on input "b." at bounding box center [660, 336] width 1 height 9
radio input "true"
click at [686, 558] on button "Next" at bounding box center [659, 561] width 179 height 44
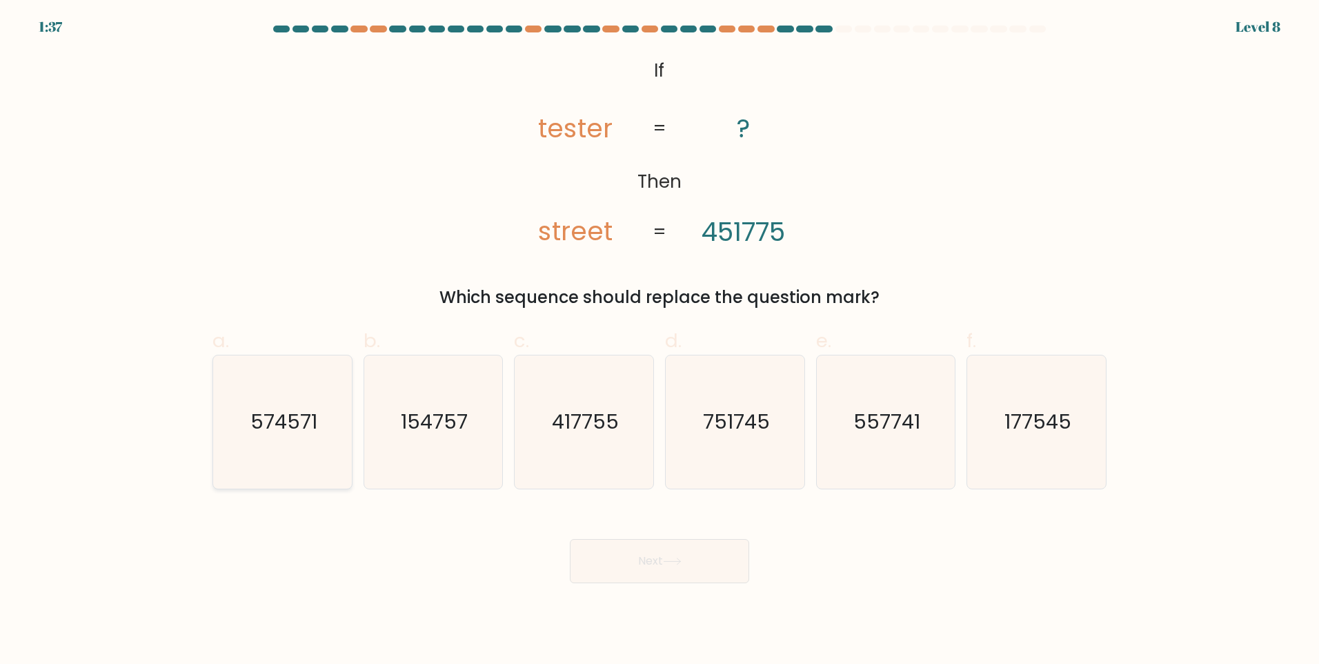
click at [315, 428] on text "574571" at bounding box center [283, 422] width 67 height 28
click at [660, 341] on input "a. 574571" at bounding box center [660, 336] width 1 height 9
radio input "true"
click at [662, 564] on button "Next" at bounding box center [659, 561] width 179 height 44
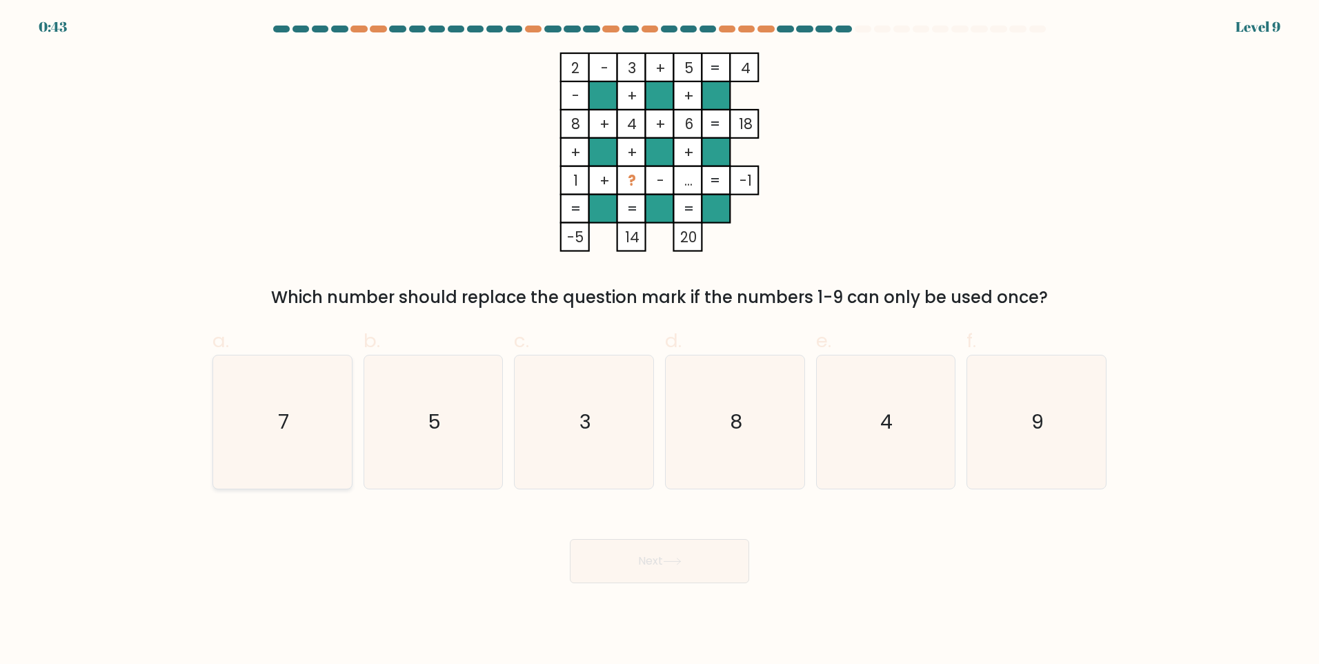
click at [324, 433] on icon "7" at bounding box center [282, 421] width 133 height 133
click at [660, 341] on input "a. 7" at bounding box center [660, 336] width 1 height 9
radio input "true"
click at [679, 567] on button "Next" at bounding box center [659, 561] width 179 height 44
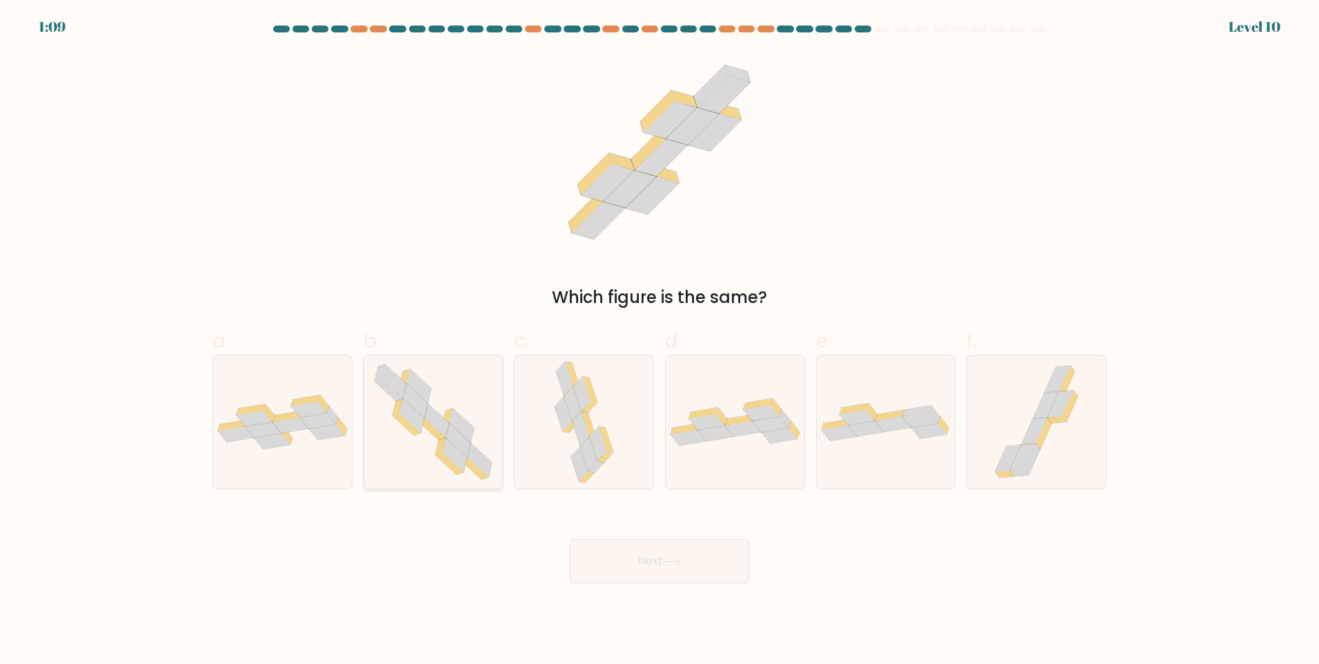
click at [497, 453] on icon at bounding box center [434, 421] width 136 height 133
click at [660, 341] on input "b." at bounding box center [660, 336] width 1 height 9
radio input "true"
click at [636, 553] on button "Next" at bounding box center [659, 561] width 179 height 44
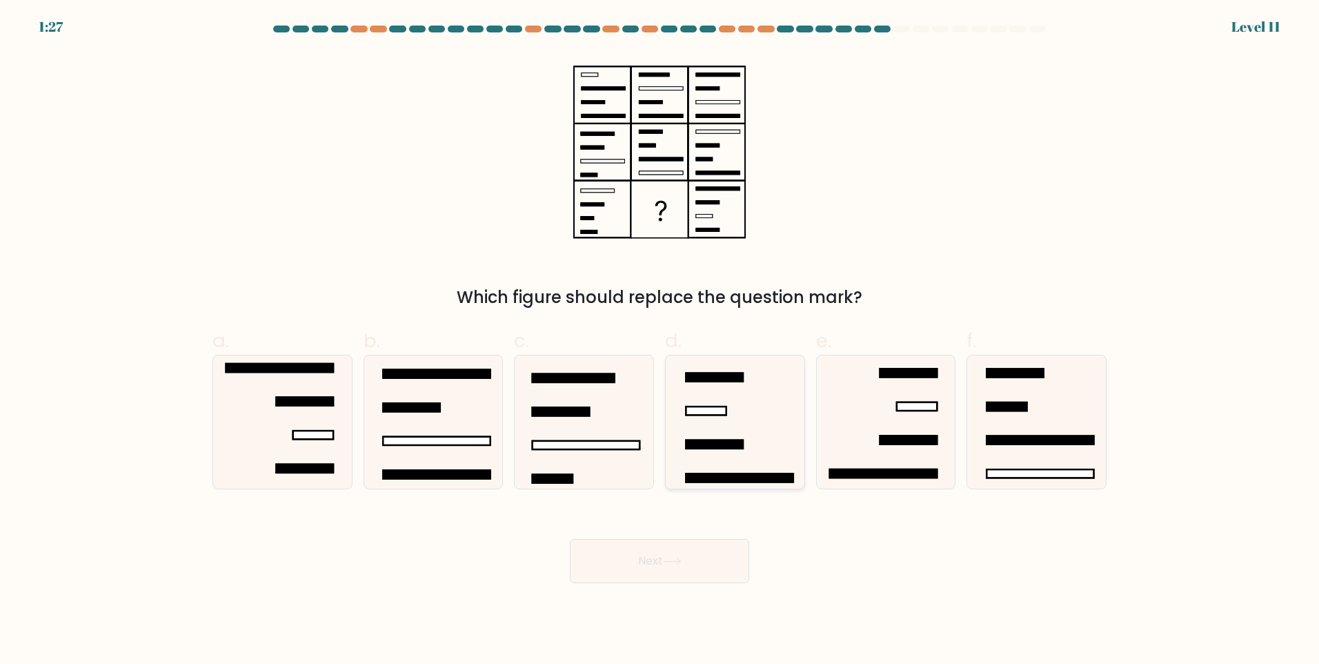
click at [746, 432] on icon at bounding box center [735, 421] width 133 height 133
click at [660, 341] on input "d." at bounding box center [660, 336] width 1 height 9
radio input "true"
click at [680, 562] on icon at bounding box center [672, 561] width 19 height 8
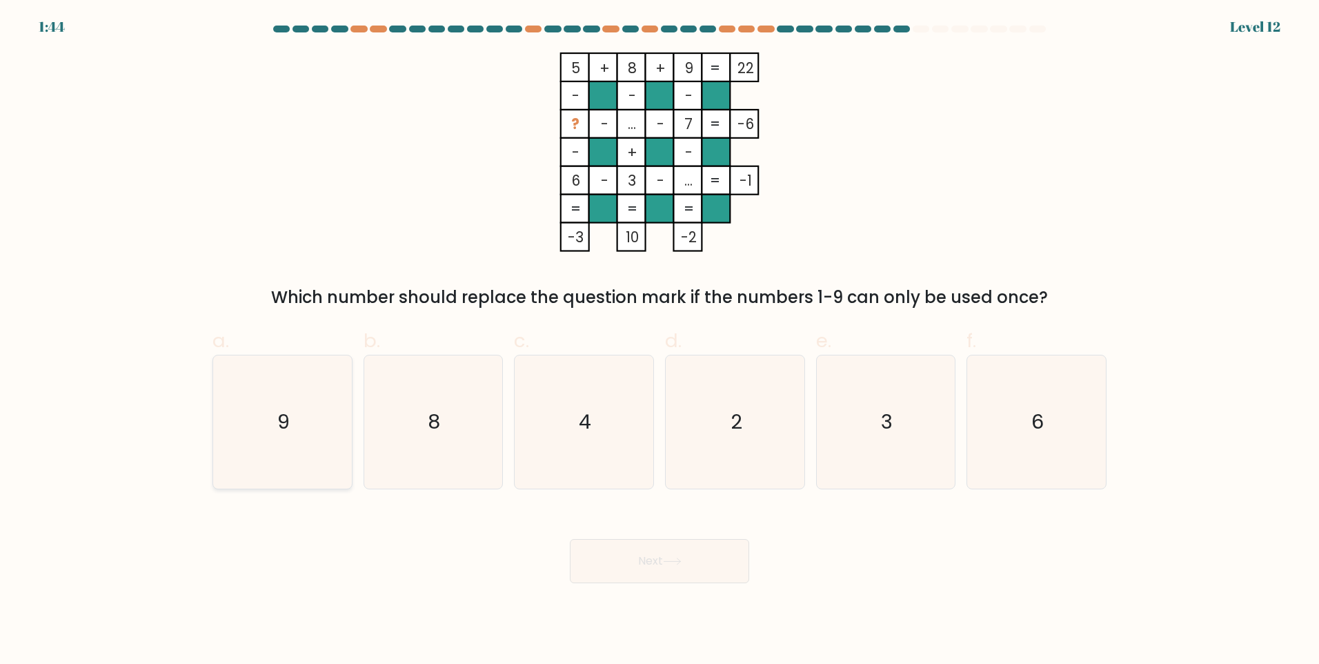
click at [296, 437] on icon "9" at bounding box center [282, 421] width 133 height 133
click at [660, 341] on input "a. 9" at bounding box center [660, 336] width 1 height 9
radio input "true"
click at [659, 561] on button "Next" at bounding box center [659, 561] width 179 height 44
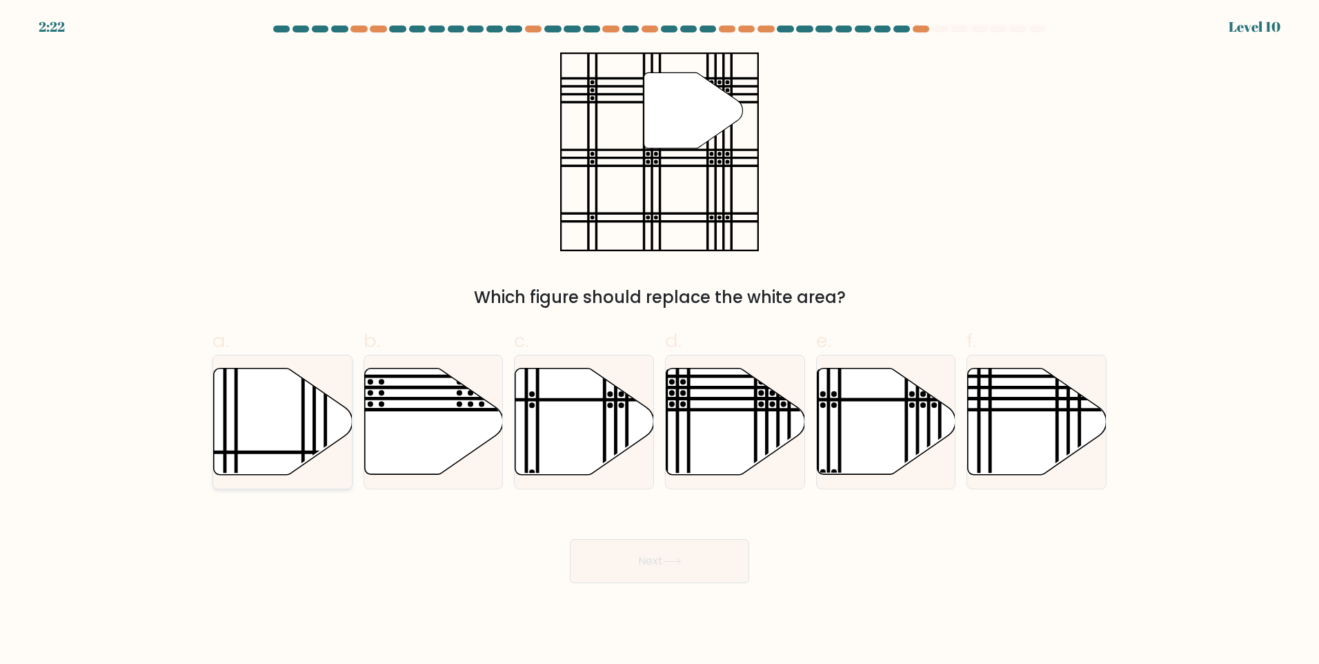
click at [273, 409] on icon at bounding box center [283, 421] width 139 height 106
click at [660, 341] on input "a." at bounding box center [660, 336] width 1 height 9
radio input "true"
click at [748, 426] on icon at bounding box center [735, 421] width 139 height 106
click at [660, 341] on input "d." at bounding box center [660, 336] width 1 height 9
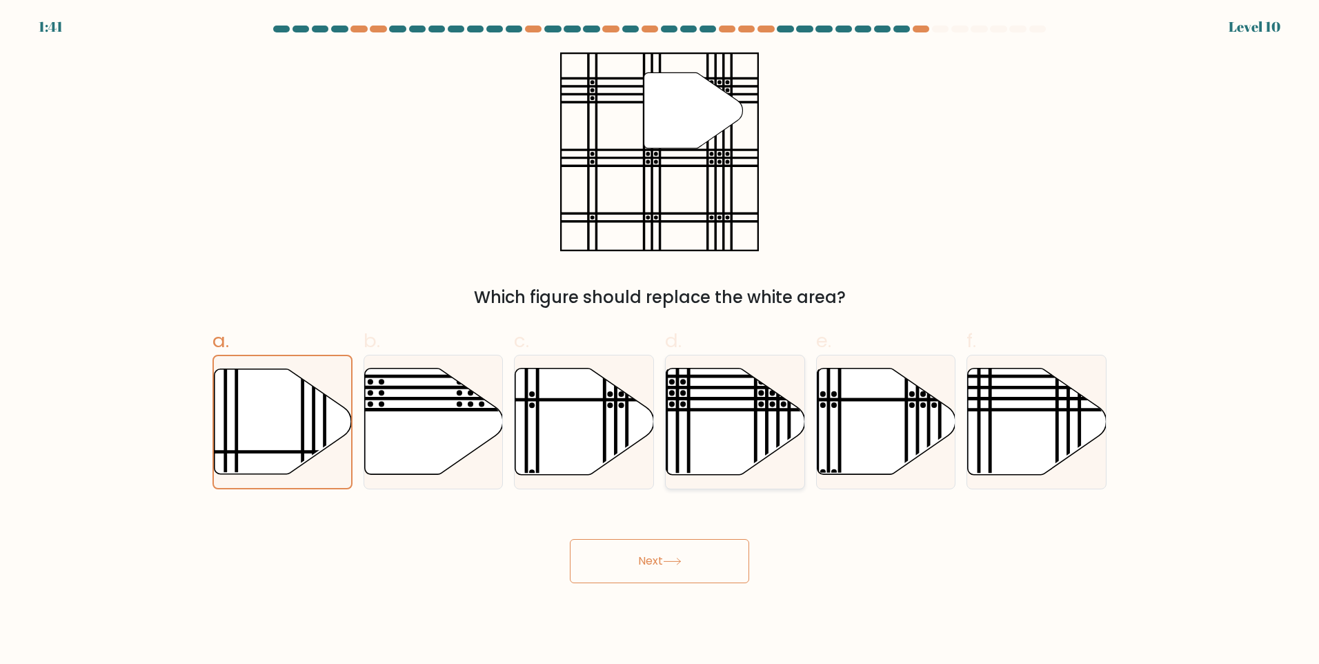
radio input "true"
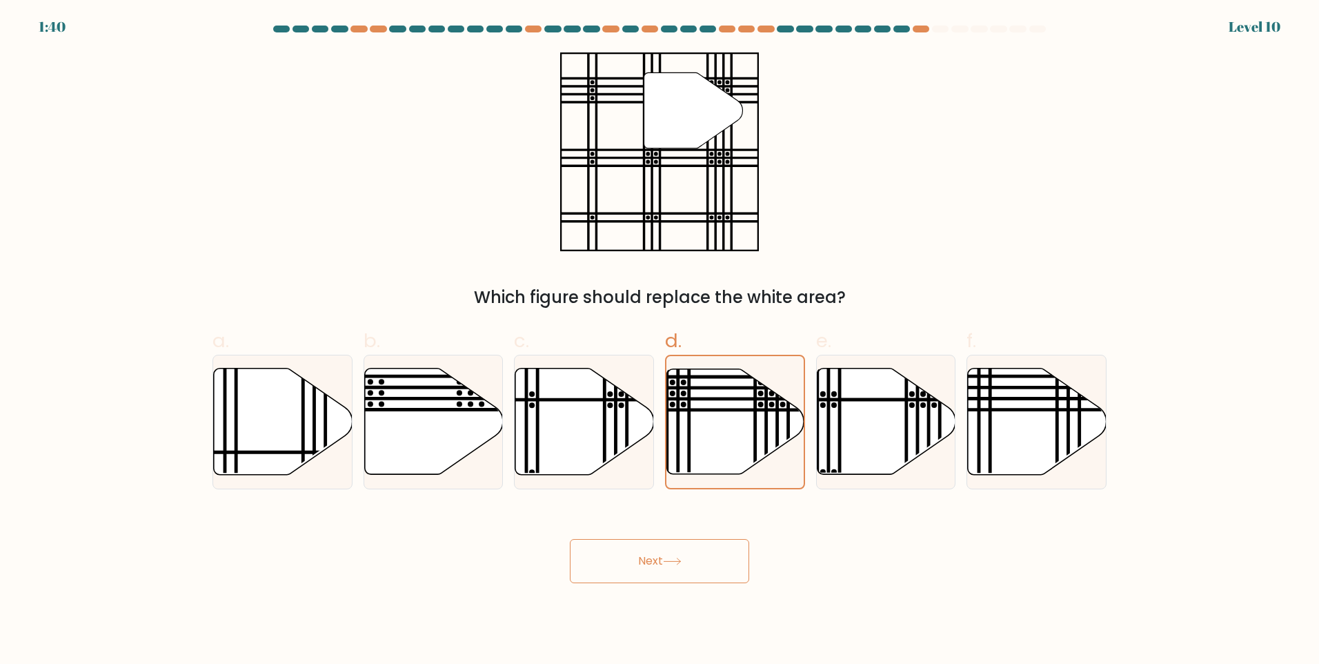
click at [689, 564] on button "Next" at bounding box center [659, 561] width 179 height 44
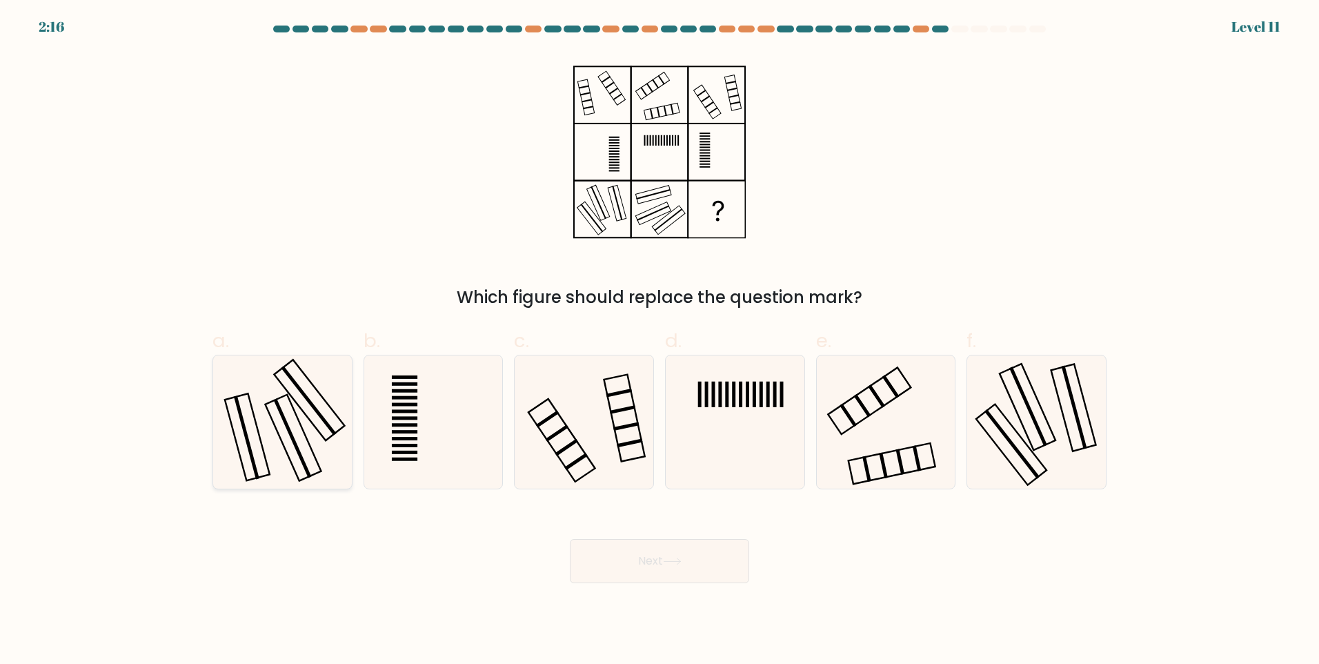
click at [347, 408] on icon at bounding box center [282, 421] width 133 height 133
click at [660, 341] on input "a." at bounding box center [660, 336] width 1 height 9
radio input "true"
click at [1060, 419] on icon at bounding box center [1036, 421] width 133 height 133
click at [660, 341] on input "f." at bounding box center [660, 336] width 1 height 9
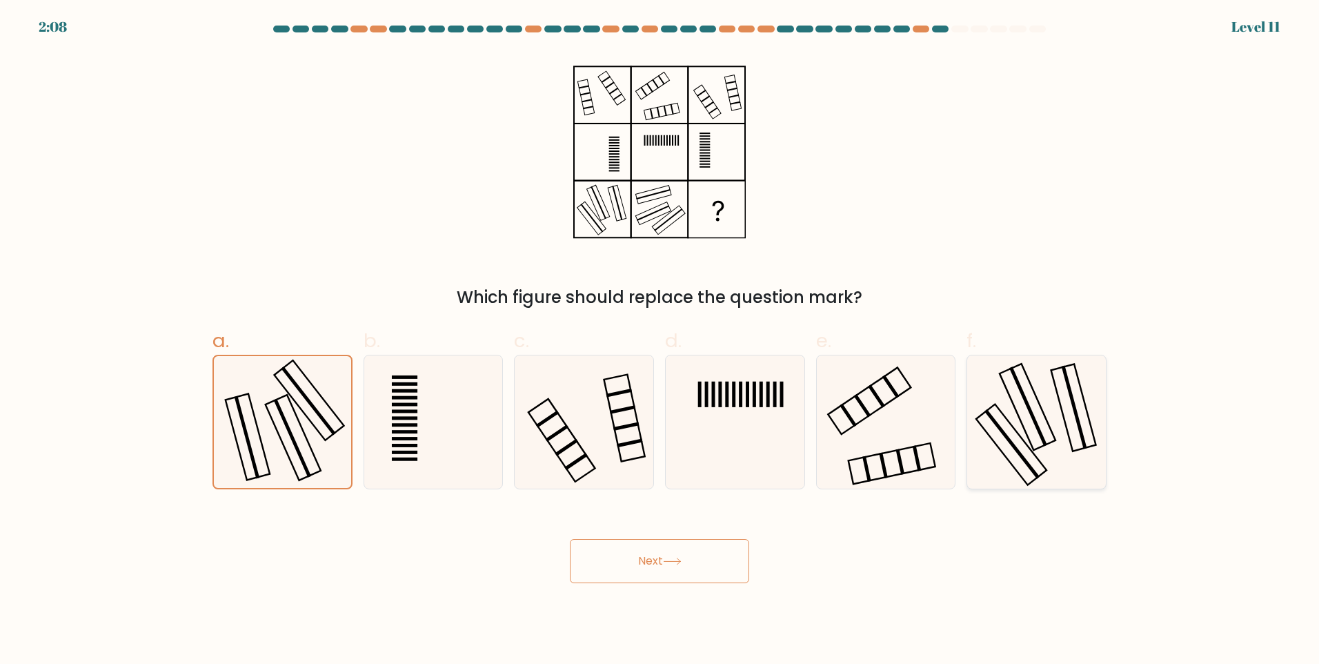
radio input "true"
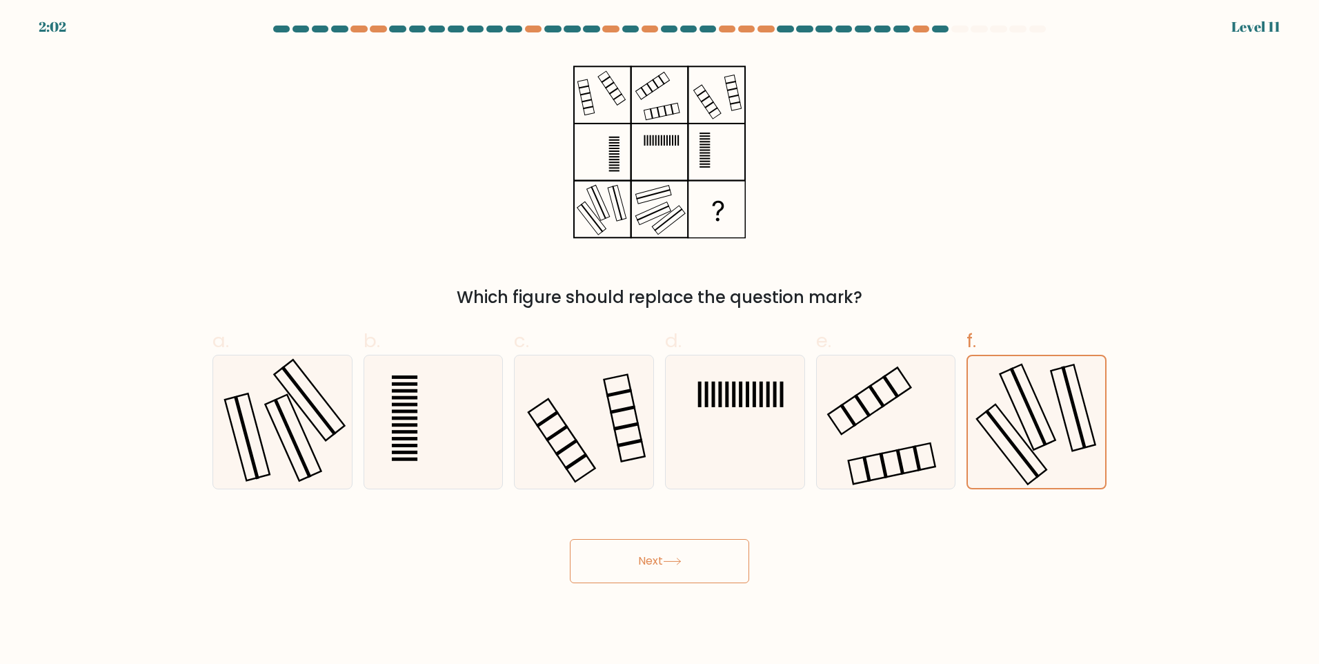
click at [667, 562] on icon at bounding box center [672, 561] width 19 height 8
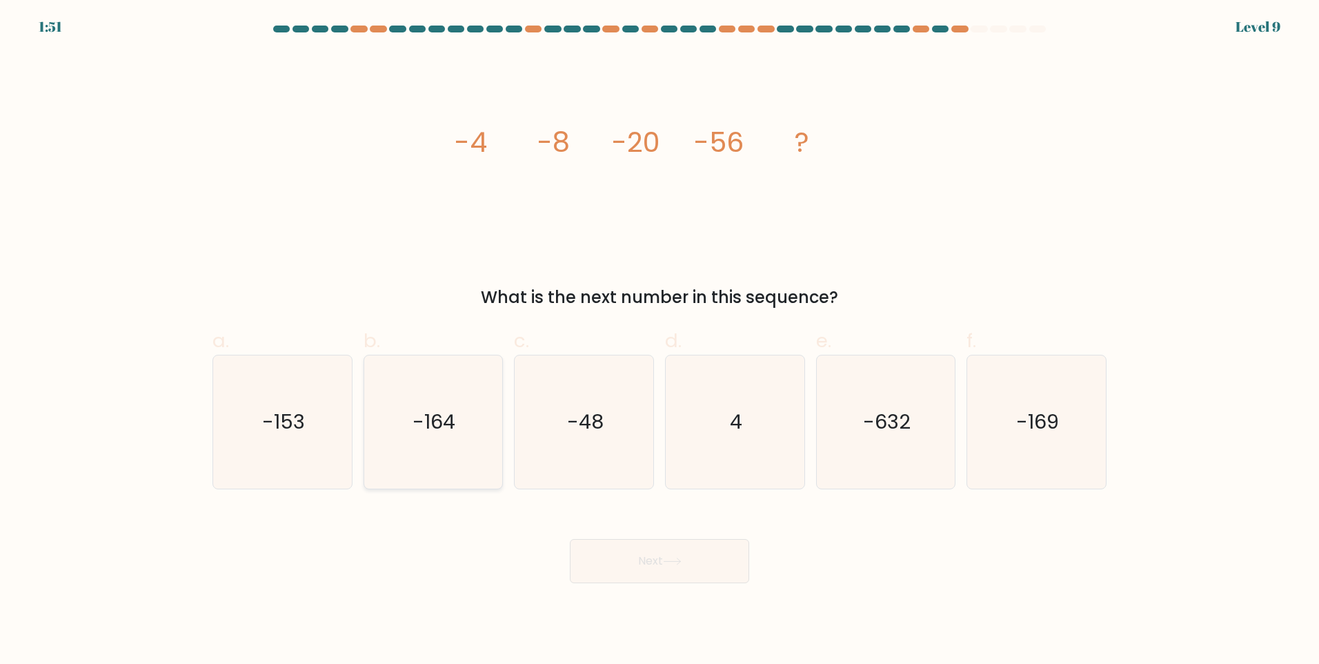
click at [459, 406] on icon "-164" at bounding box center [432, 421] width 133 height 133
click at [660, 341] on input "b. -164" at bounding box center [660, 336] width 1 height 9
radio input "true"
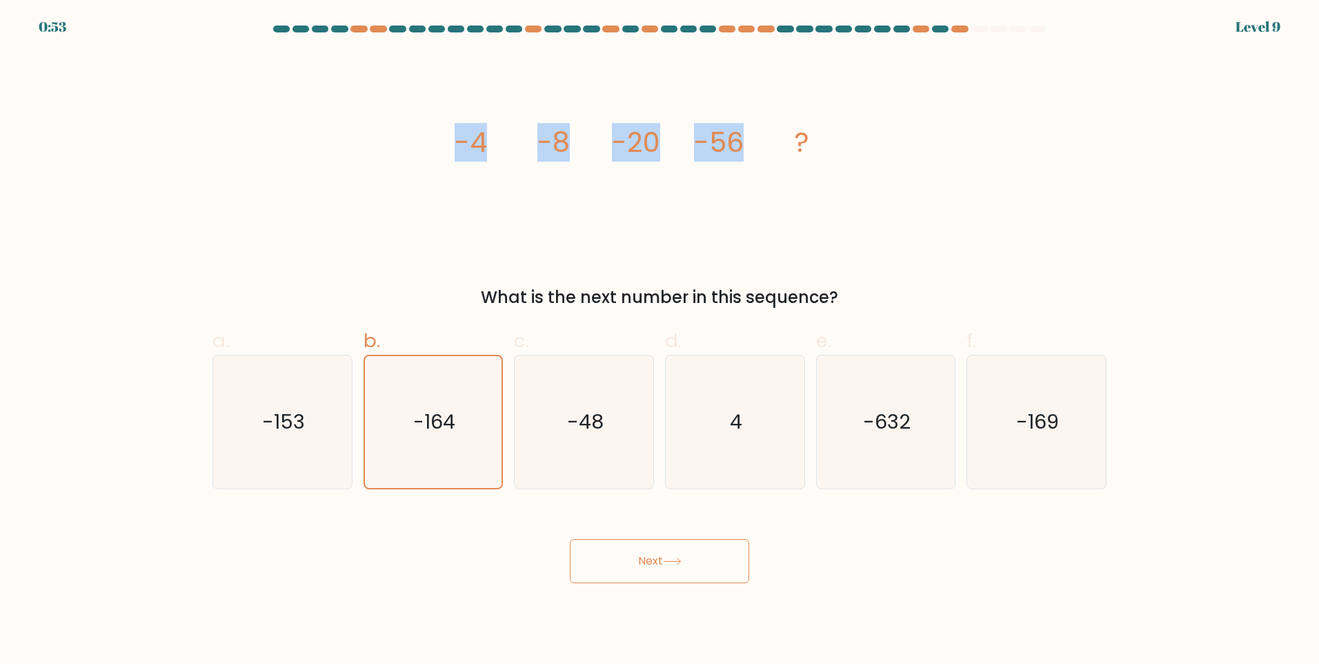
drag, startPoint x: 462, startPoint y: 130, endPoint x: 753, endPoint y: 139, distance: 291.3
click at [753, 139] on icon "image/svg+xml -4 -8 -20 -56 ?" at bounding box center [660, 151] width 414 height 199
copy g "-4 -8 -20 -56"
drag, startPoint x: 942, startPoint y: 564, endPoint x: 1004, endPoint y: 269, distance: 301.1
click at [942, 564] on div "Next" at bounding box center [659, 544] width 911 height 77
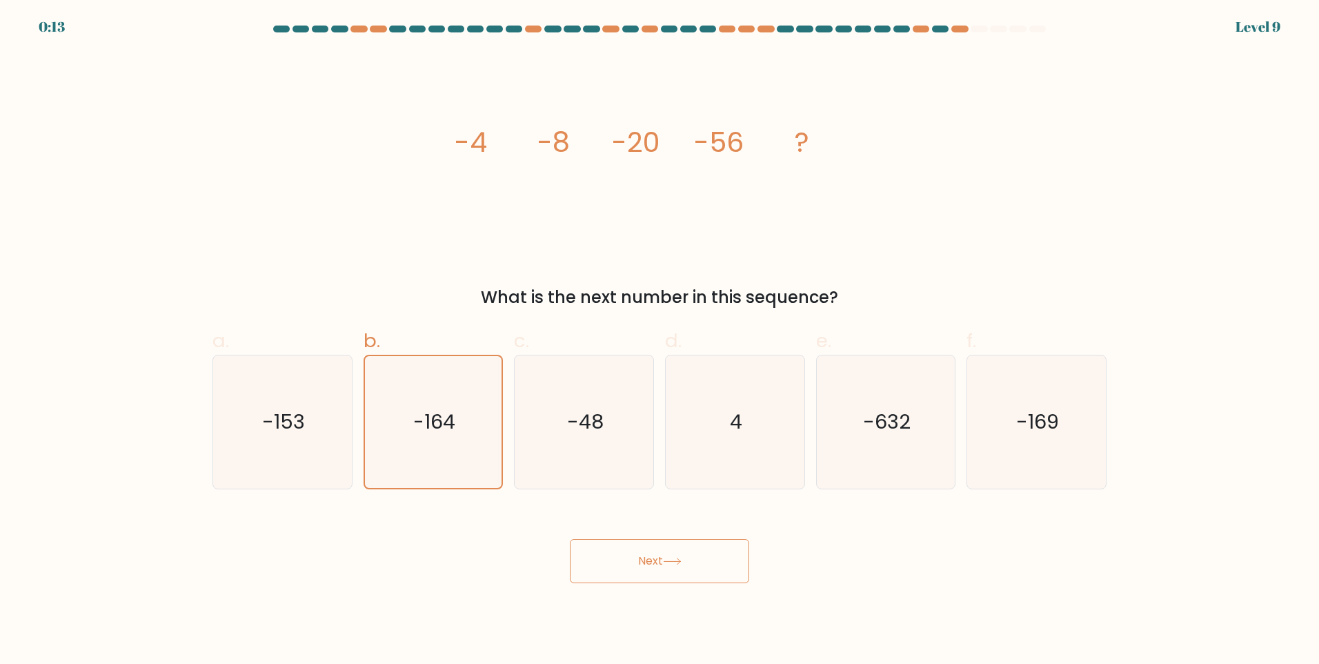
click at [680, 564] on icon at bounding box center [672, 561] width 19 height 8
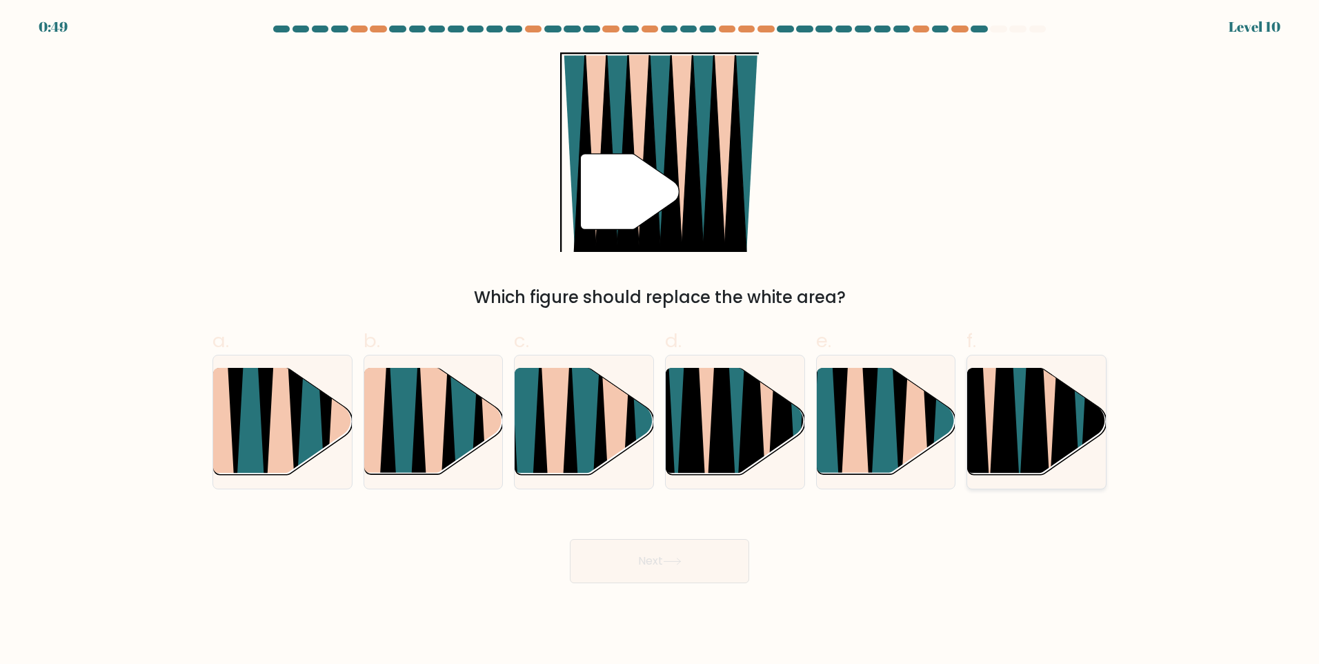
click at [1023, 391] on icon at bounding box center [1020, 368] width 30 height 277
click at [660, 341] on input "f." at bounding box center [660, 336] width 1 height 9
radio input "true"
click at [703, 559] on button "Next" at bounding box center [659, 561] width 179 height 44
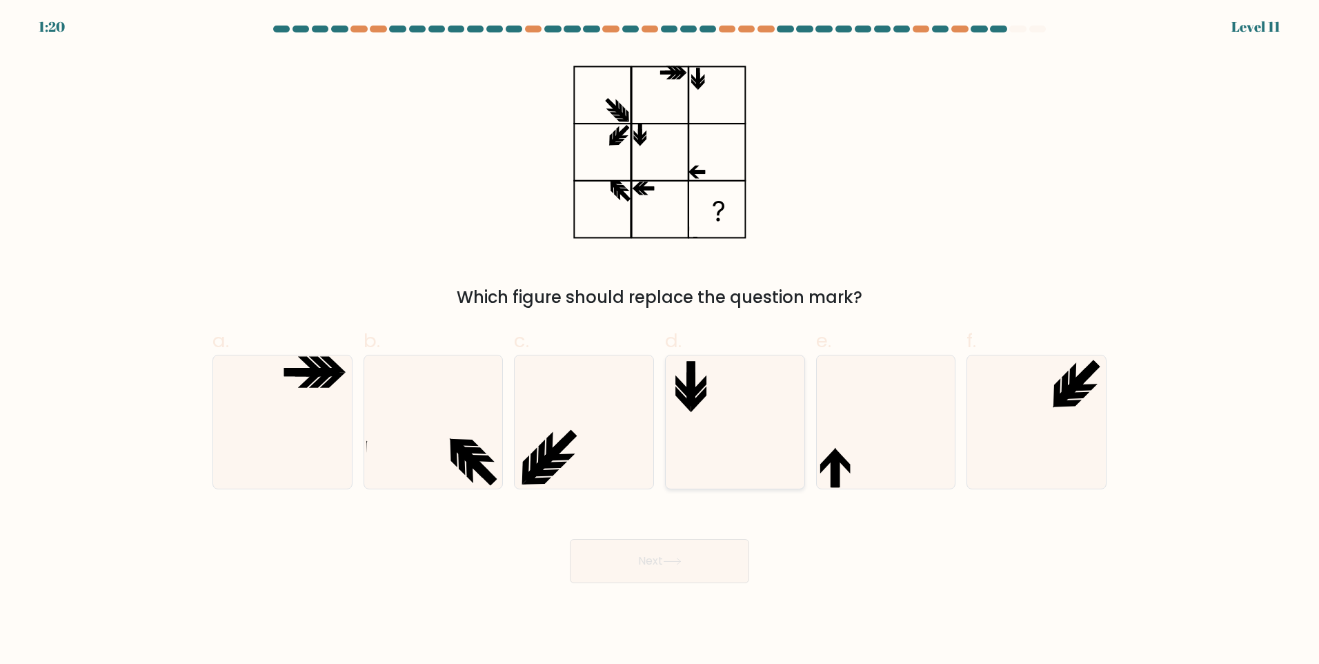
click at [727, 409] on icon at bounding box center [735, 421] width 133 height 133
click at [660, 341] on input "d." at bounding box center [660, 336] width 1 height 9
radio input "true"
click at [737, 333] on label "d." at bounding box center [735, 407] width 140 height 163
click at [660, 333] on input "d." at bounding box center [660, 336] width 1 height 9
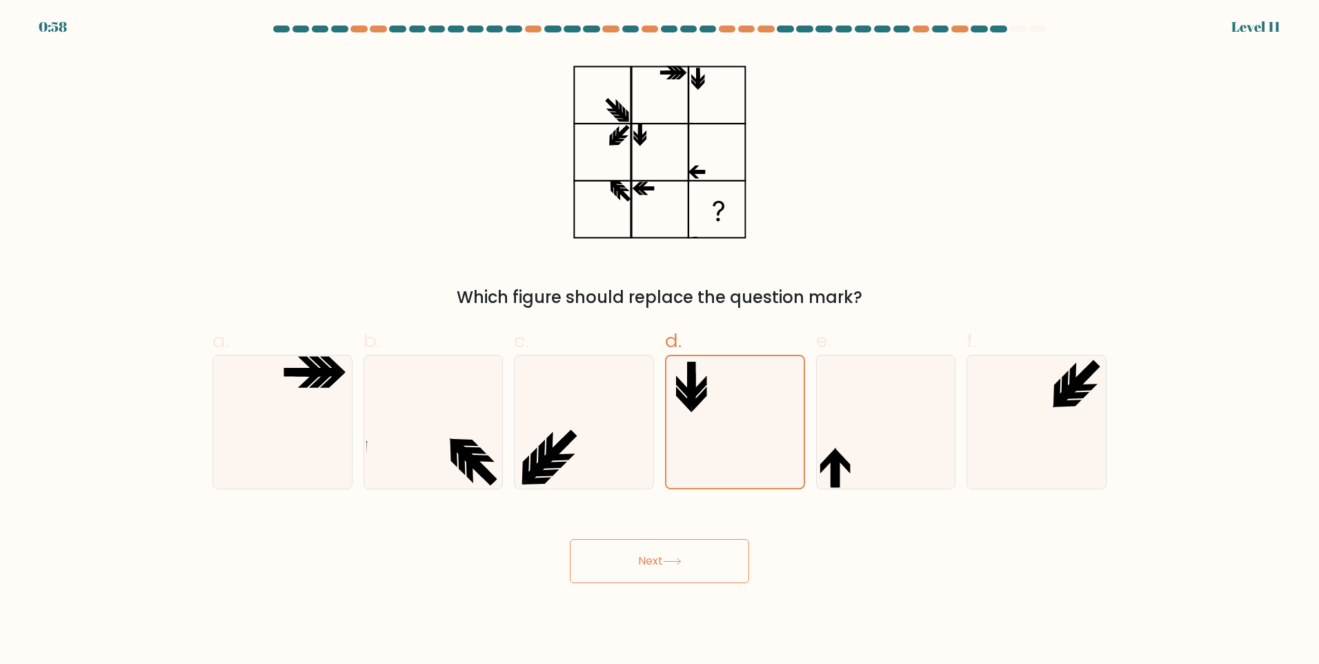
click at [696, 565] on button "Next" at bounding box center [659, 561] width 179 height 44
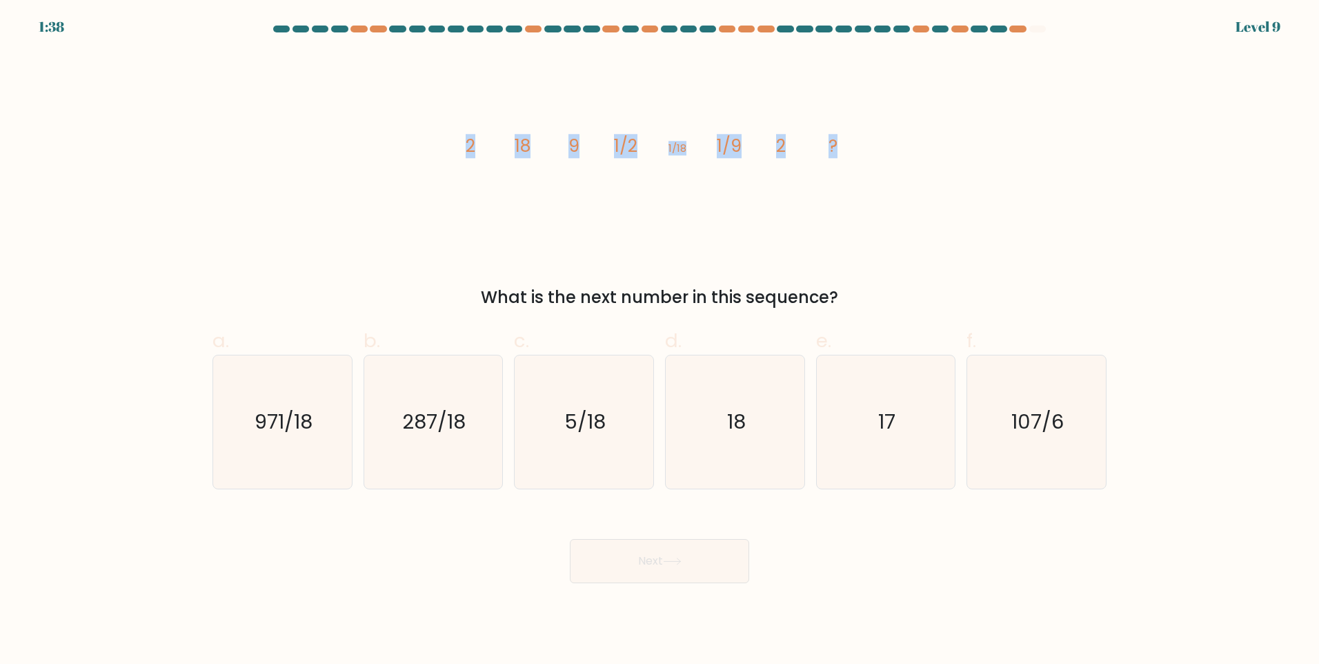
drag, startPoint x: 462, startPoint y: 148, endPoint x: 898, endPoint y: 140, distance: 436.8
click at [898, 140] on div "image/svg+xml 2 18 9 1/2 1/18 1/9 2 ? What is the next number in this sequence?" at bounding box center [659, 180] width 911 height 257
copy g "2 18 9 1/2 1/18 1/9 2 ?"
click at [776, 433] on icon "18" at bounding box center [735, 421] width 133 height 133
click at [660, 341] on input "d. 18" at bounding box center [660, 336] width 1 height 9
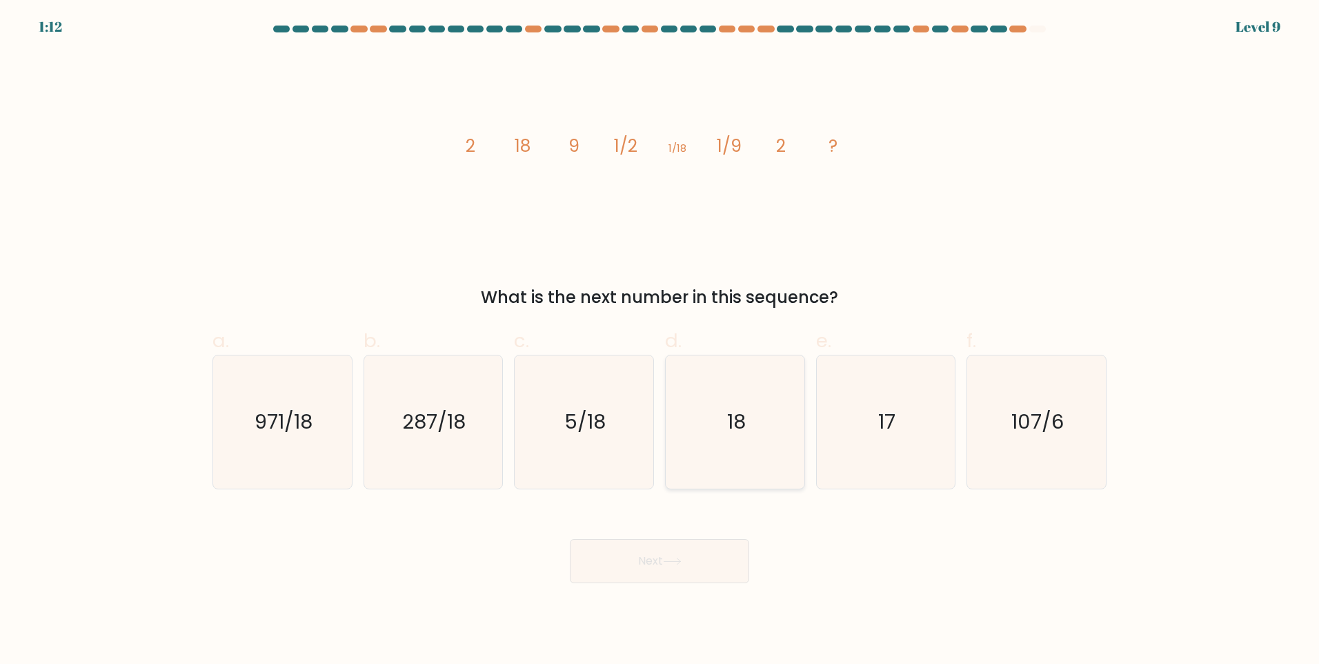
radio input "true"
click at [716, 557] on button "Next" at bounding box center [659, 561] width 179 height 44
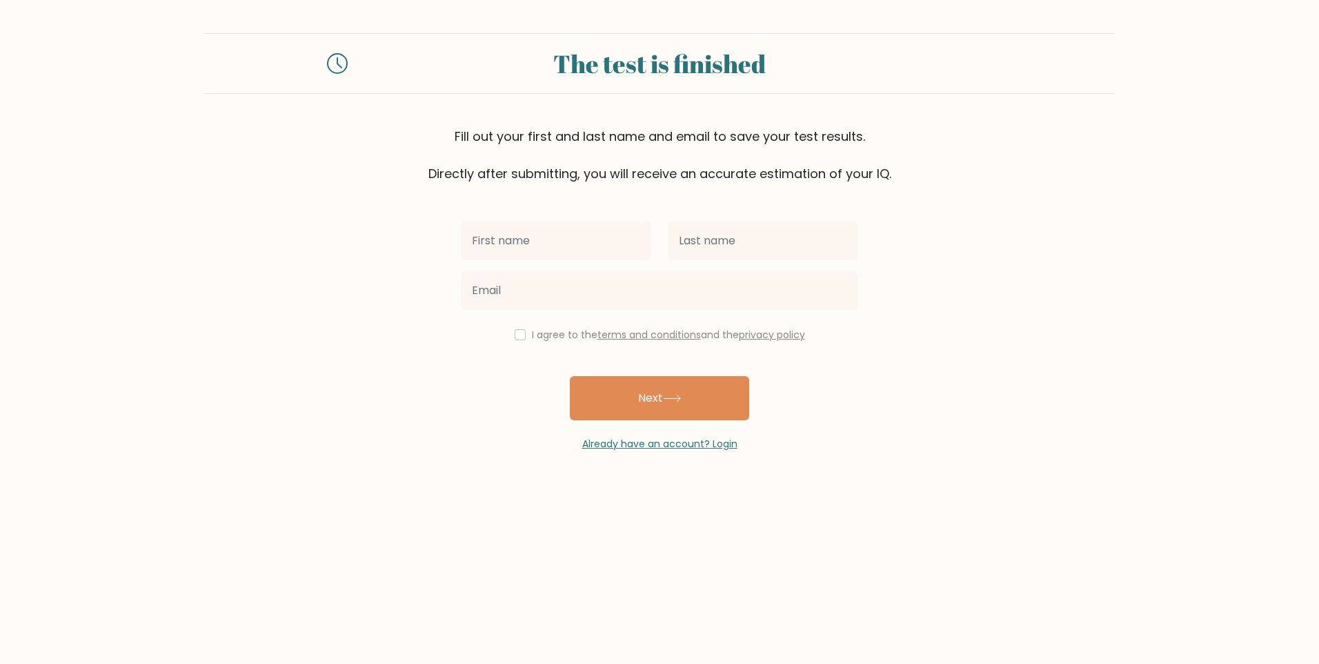
type input "V"
type input "[PERSON_NAME]"
click at [705, 240] on input "text" at bounding box center [763, 240] width 190 height 39
type input "Oring"
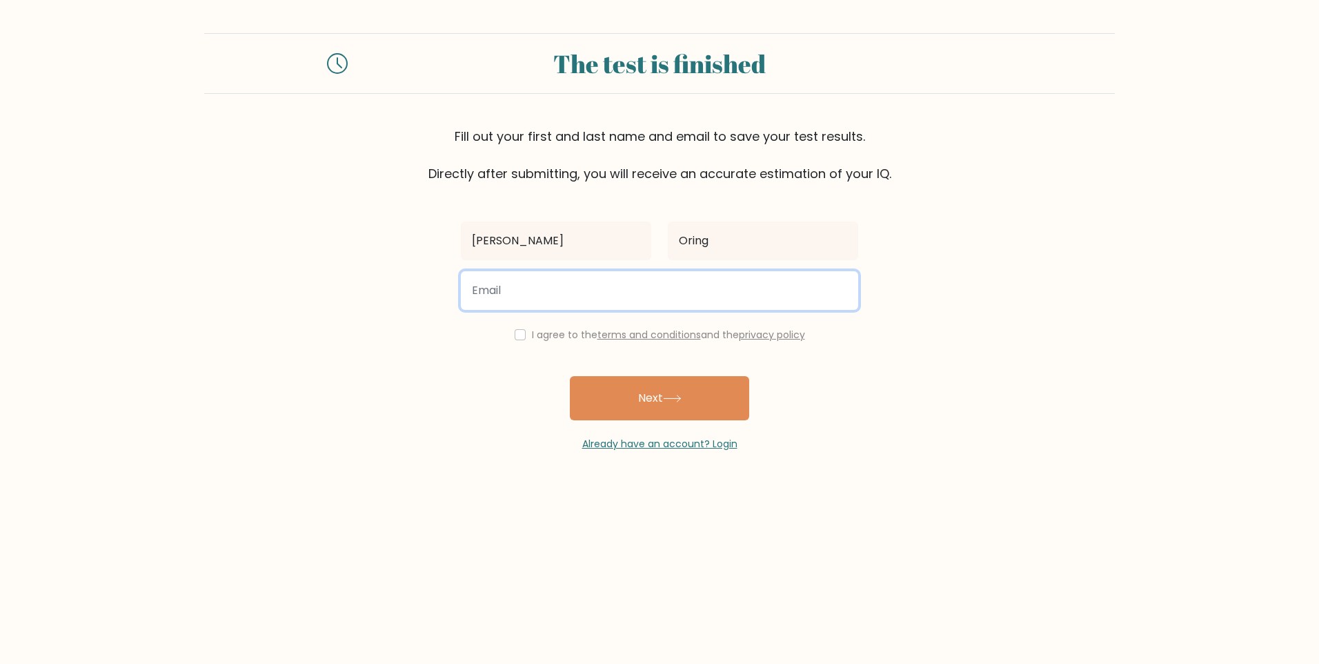
click at [675, 287] on input "email" at bounding box center [659, 290] width 397 height 39
type input "[EMAIL_ADDRESS][DOMAIN_NAME]"
drag, startPoint x: 704, startPoint y: 400, endPoint x: 536, endPoint y: 379, distance: 169.7
click at [536, 379] on div "[PERSON_NAME] [PERSON_NAME] [EMAIL_ADDRESS][DOMAIN_NAME] I agree to the terms a…" at bounding box center [660, 317] width 414 height 268
click at [524, 326] on div "I agree to the terms and conditions and the privacy policy" at bounding box center [660, 334] width 414 height 17
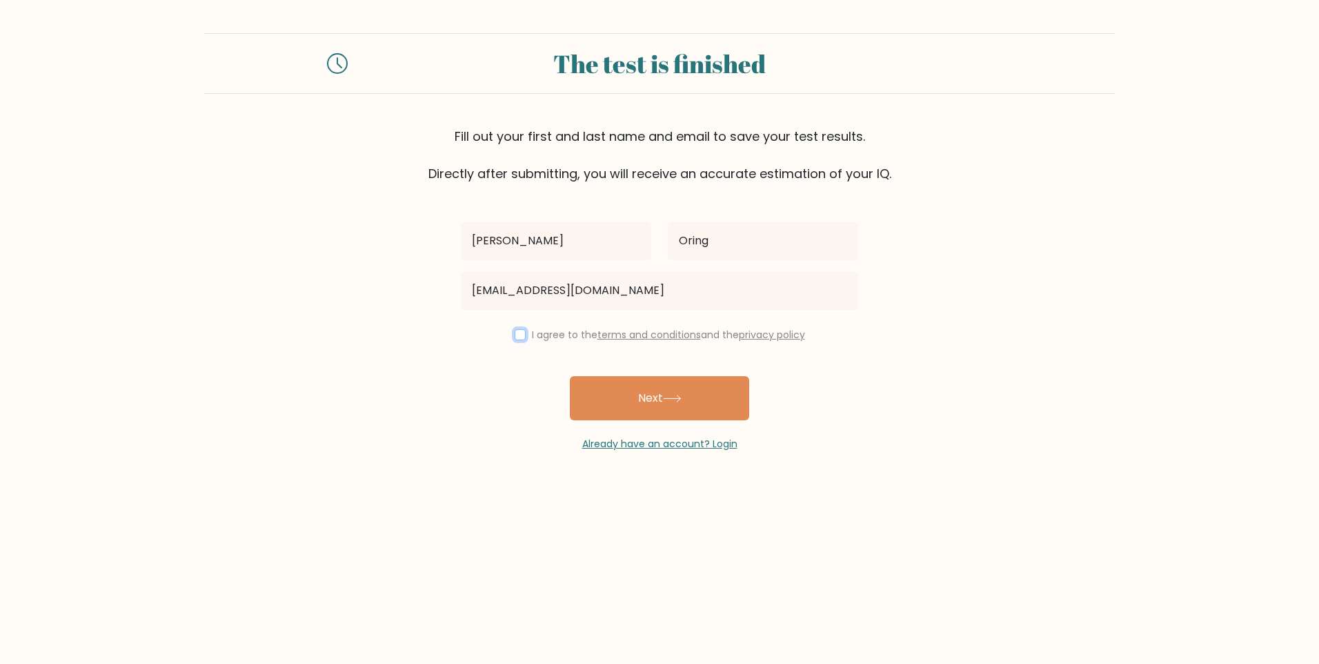
click at [515, 339] on input "checkbox" at bounding box center [520, 334] width 11 height 11
checkbox input "true"
click at [649, 377] on button "Next" at bounding box center [659, 398] width 179 height 44
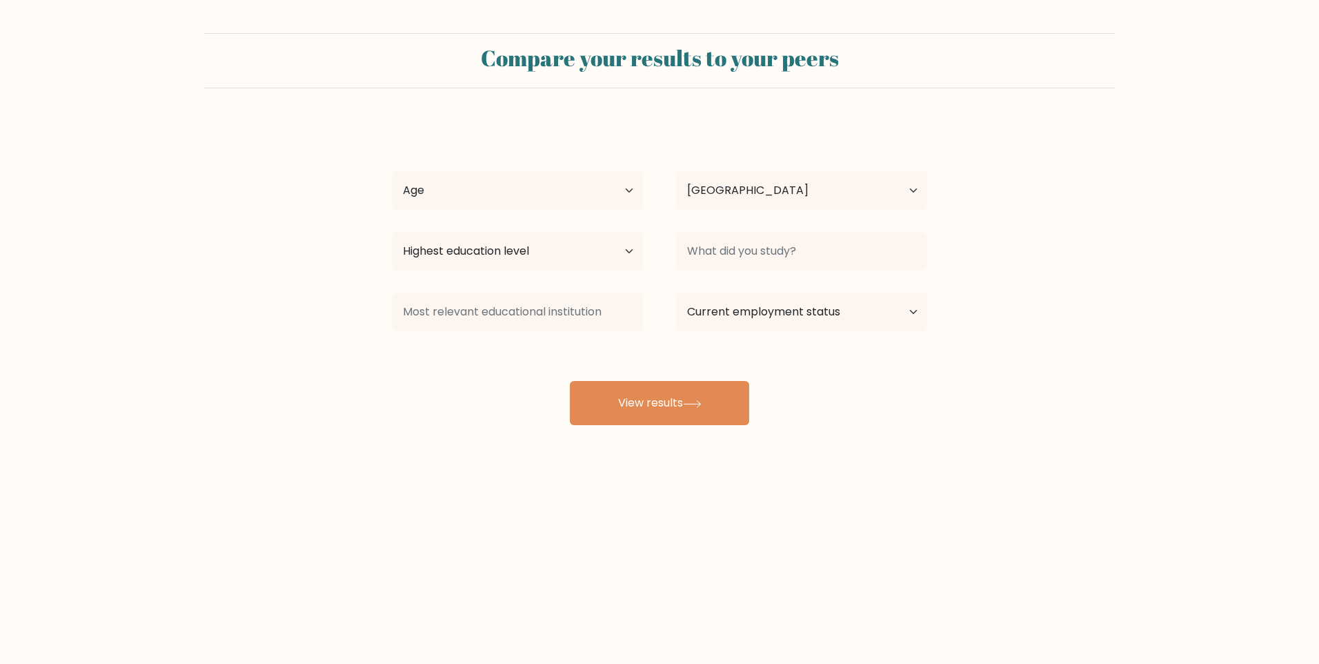
select select "PH"
click at [611, 192] on select "Age Under [DEMOGRAPHIC_DATA] [DEMOGRAPHIC_DATA] [DEMOGRAPHIC_DATA] [DEMOGRAPHIC…" at bounding box center [517, 190] width 251 height 39
select select "25_34"
click at [392, 171] on select "Age Under [DEMOGRAPHIC_DATA] [DEMOGRAPHIC_DATA] [DEMOGRAPHIC_DATA] [DEMOGRAPHIC…" at bounding box center [517, 190] width 251 height 39
click at [598, 250] on select "Highest education level No schooling Primary Lower Secondary Upper Secondary Oc…" at bounding box center [517, 251] width 251 height 39
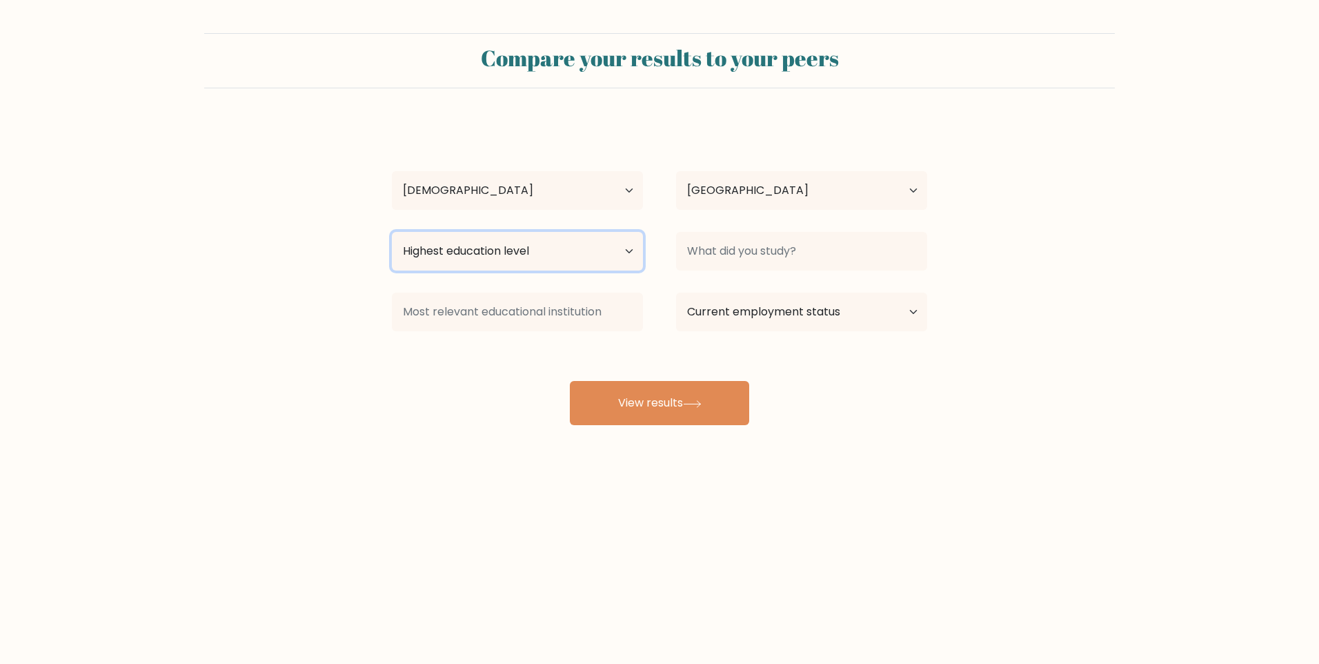
select select "bachelors_degree"
click at [392, 232] on select "Highest education level No schooling Primary Lower Secondary Upper Secondary Oc…" at bounding box center [517, 251] width 251 height 39
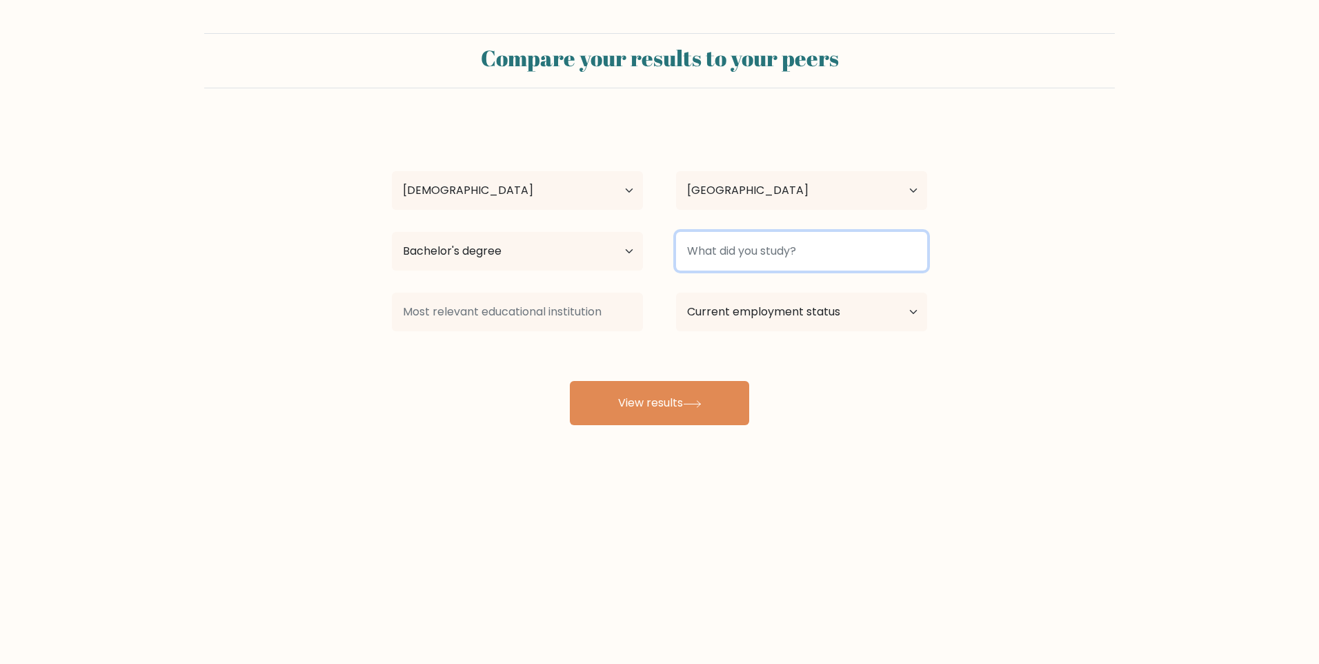
click at [751, 255] on input at bounding box center [801, 251] width 251 height 39
type input "BSHRM"
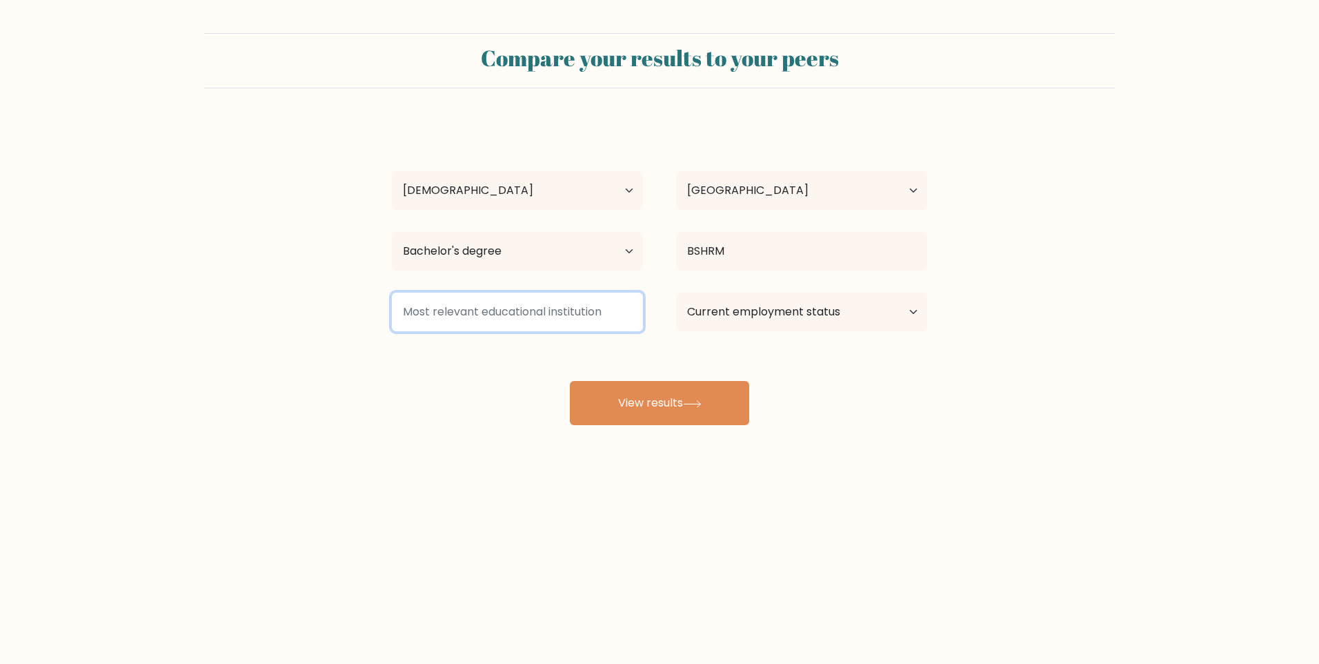
click at [611, 308] on input at bounding box center [517, 312] width 251 height 39
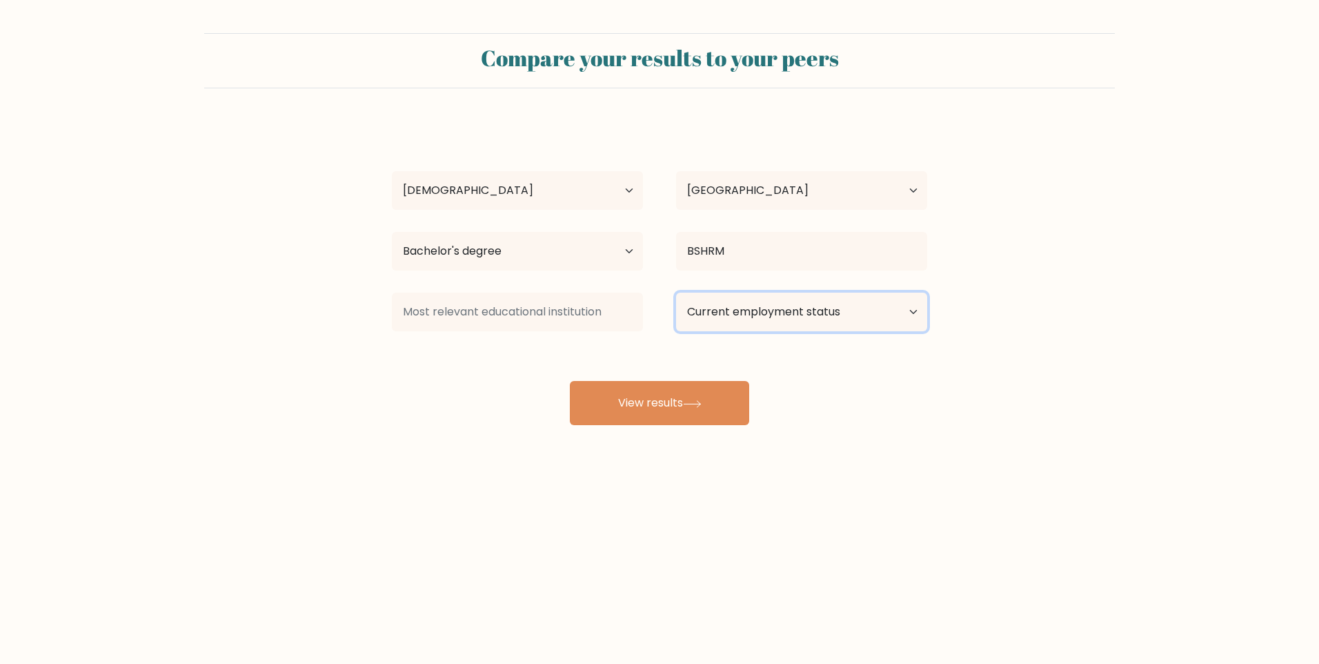
click at [756, 299] on select "Current employment status Employed Student Retired Other / prefer not to answer" at bounding box center [801, 312] width 251 height 39
select select "employed"
click at [676, 293] on select "Current employment status Employed Student Retired Other / prefer not to answer" at bounding box center [801, 312] width 251 height 39
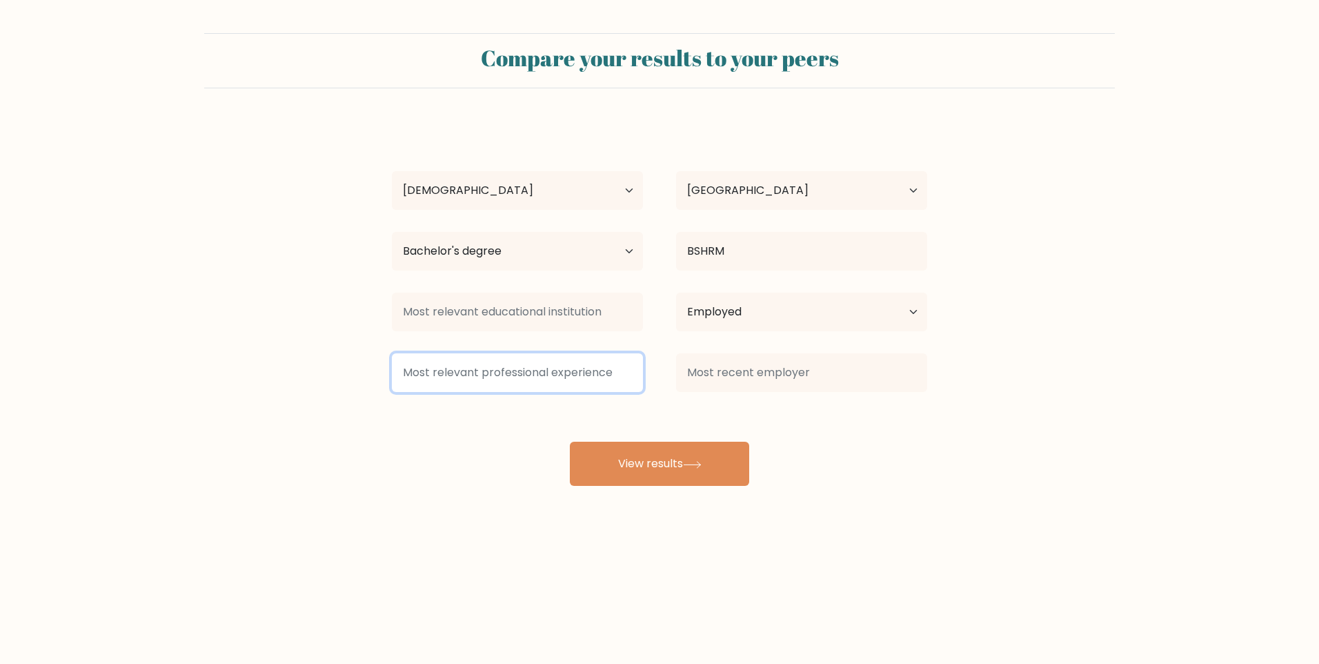
click at [569, 375] on input at bounding box center [517, 372] width 251 height 39
type input "C"
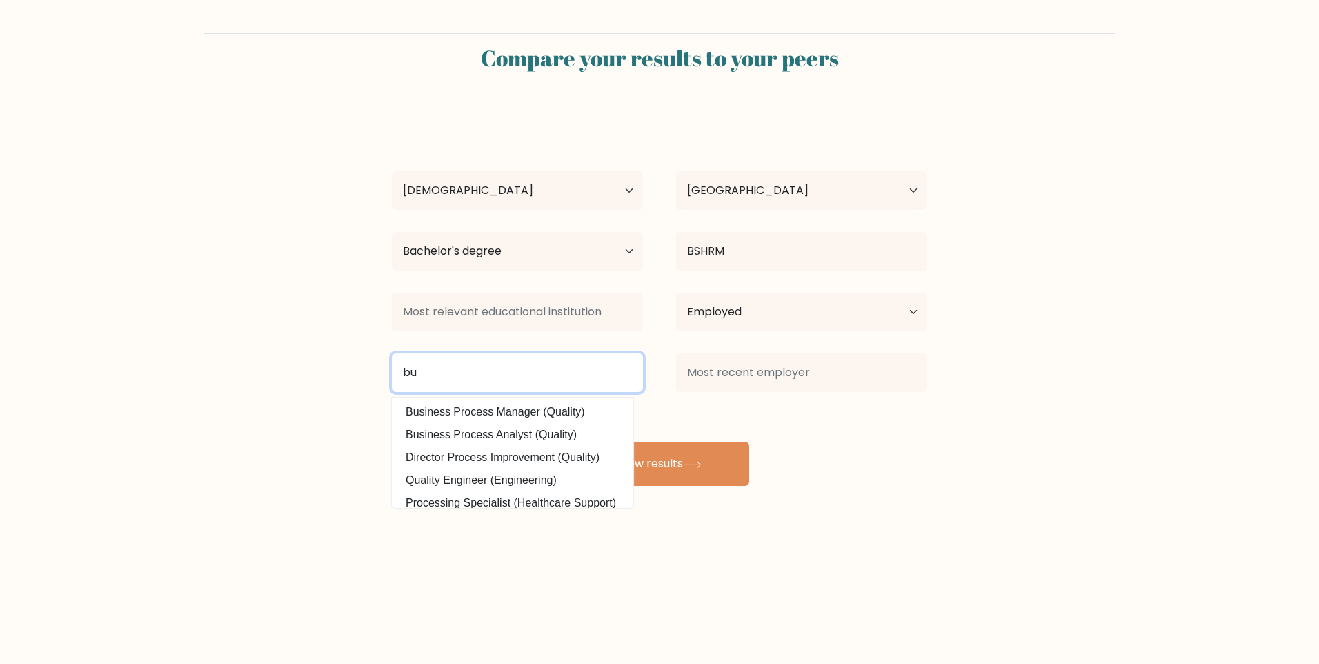
type input "b"
click at [566, 368] on input at bounding box center [517, 372] width 251 height 39
click at [595, 372] on input at bounding box center [517, 372] width 251 height 39
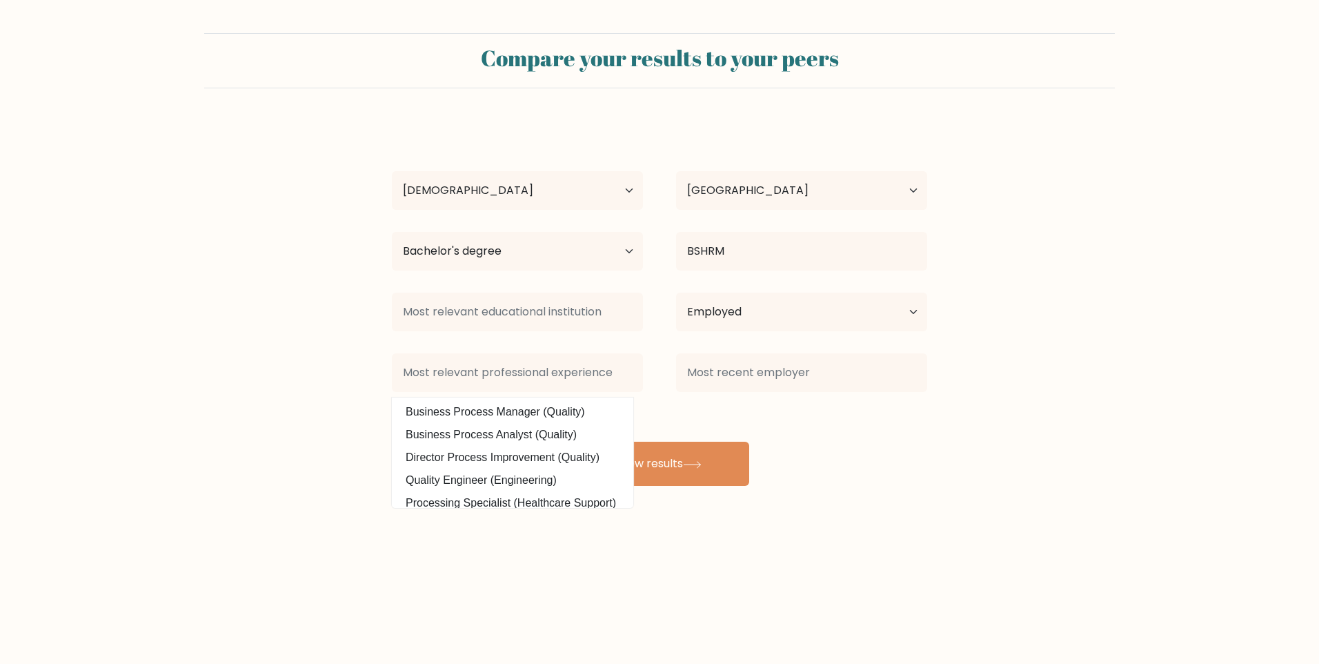
drag, startPoint x: 525, startPoint y: 434, endPoint x: 542, endPoint y: 431, distance: 16.8
click at [526, 434] on option "Business Process Analyst (Quality)" at bounding box center [512, 435] width 235 height 22
type input "Business Process Analyst"
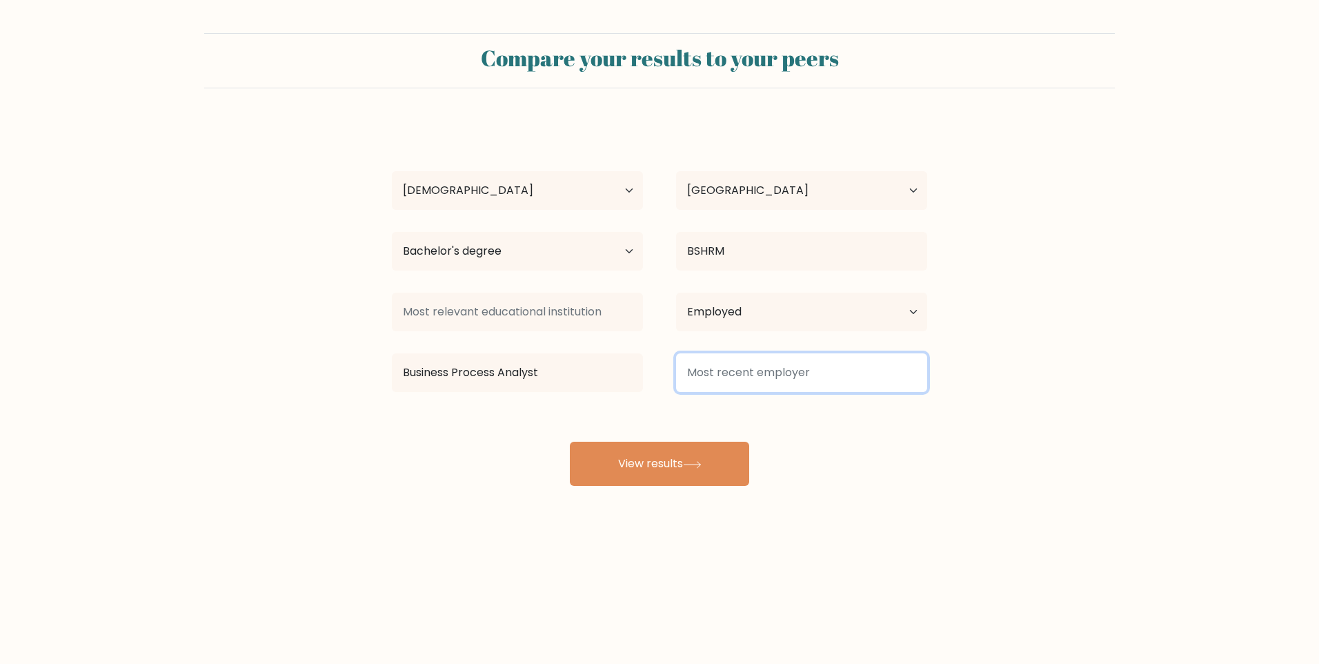
click at [742, 367] on input at bounding box center [801, 372] width 251 height 39
type input "Accenture Inc."
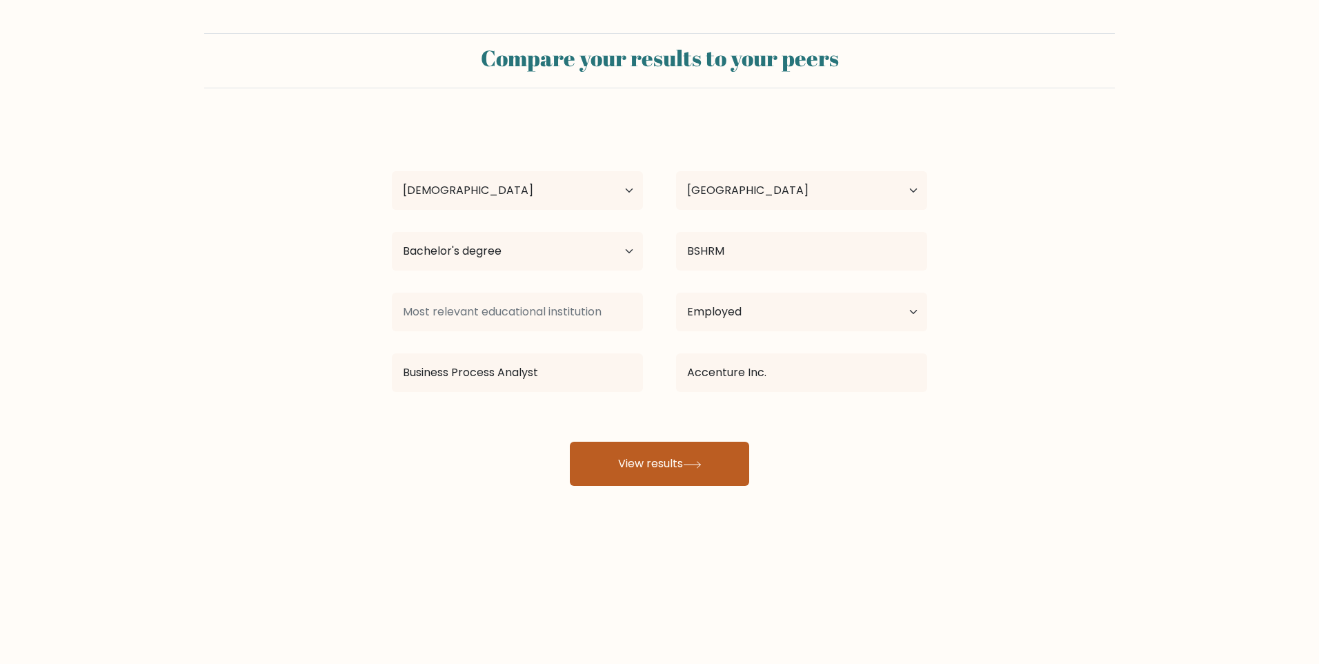
click at [667, 475] on button "View results" at bounding box center [659, 464] width 179 height 44
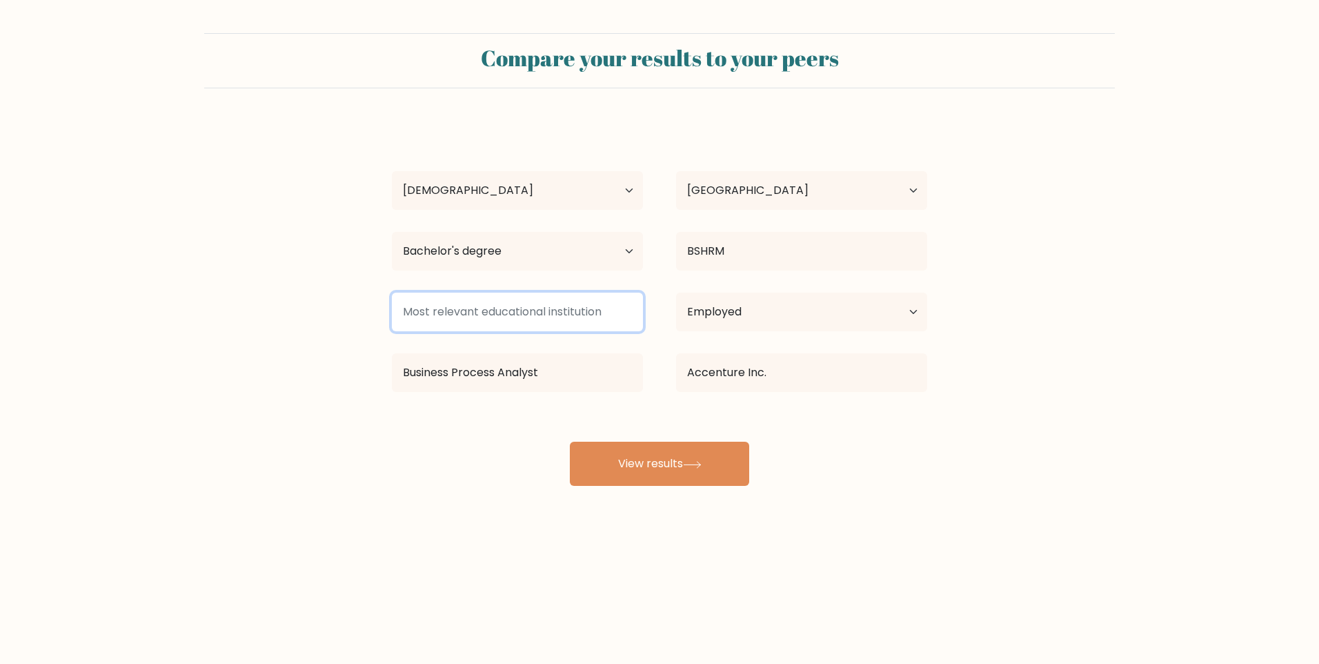
click at [550, 311] on input at bounding box center [517, 312] width 251 height 39
click at [466, 464] on div "Charlie Anthony Oring Age Under 18 years old 18-24 years old 25-34 years old 35…" at bounding box center [660, 303] width 552 height 364
click at [562, 311] on input "Bestlink College of the Philipphines" at bounding box center [517, 312] width 251 height 39
drag, startPoint x: 586, startPoint y: 315, endPoint x: 540, endPoint y: 307, distance: 47.0
click at [535, 307] on input "Bestlink College of the Philiphines" at bounding box center [517, 312] width 251 height 39
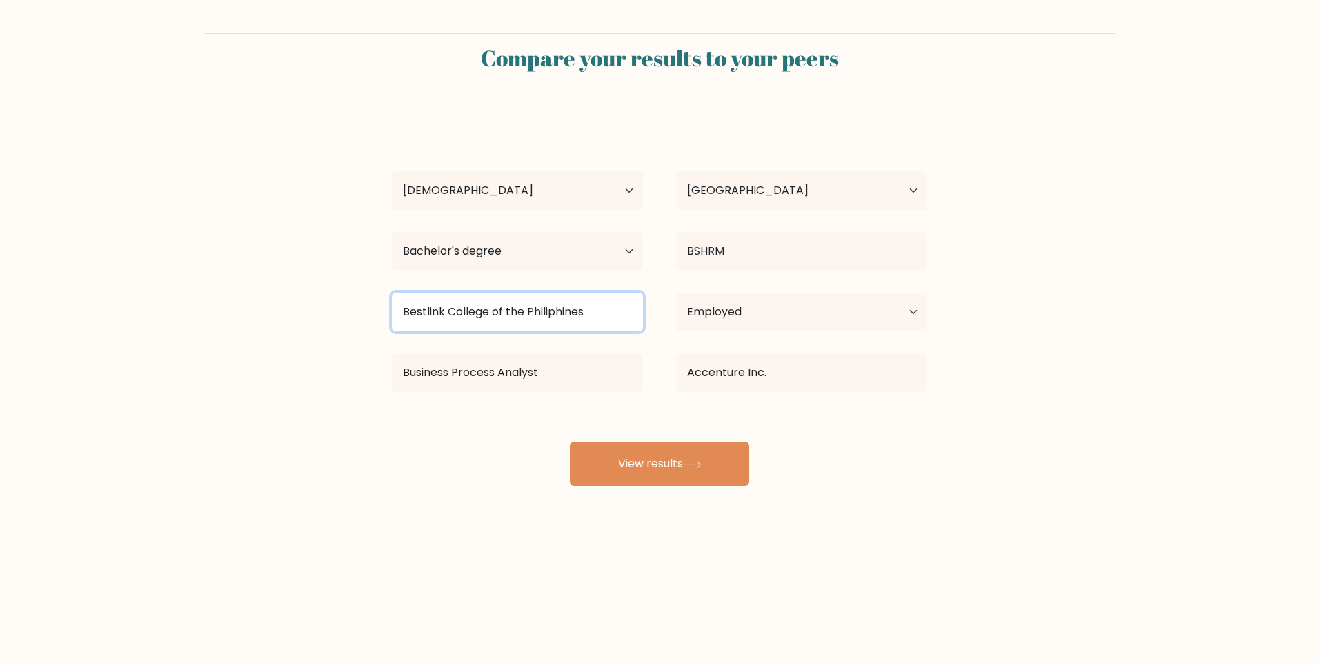
drag, startPoint x: 551, startPoint y: 307, endPoint x: 539, endPoint y: 310, distance: 12.0
drag, startPoint x: 541, startPoint y: 312, endPoint x: 555, endPoint y: 310, distance: 14.0
click at [550, 310] on input "Bestlink College of the Philiphines" at bounding box center [517, 312] width 251 height 39
click at [576, 311] on input "Bestlink College of the Philiphines" at bounding box center [517, 312] width 251 height 39
type input "Bestlink College of the Philippines"
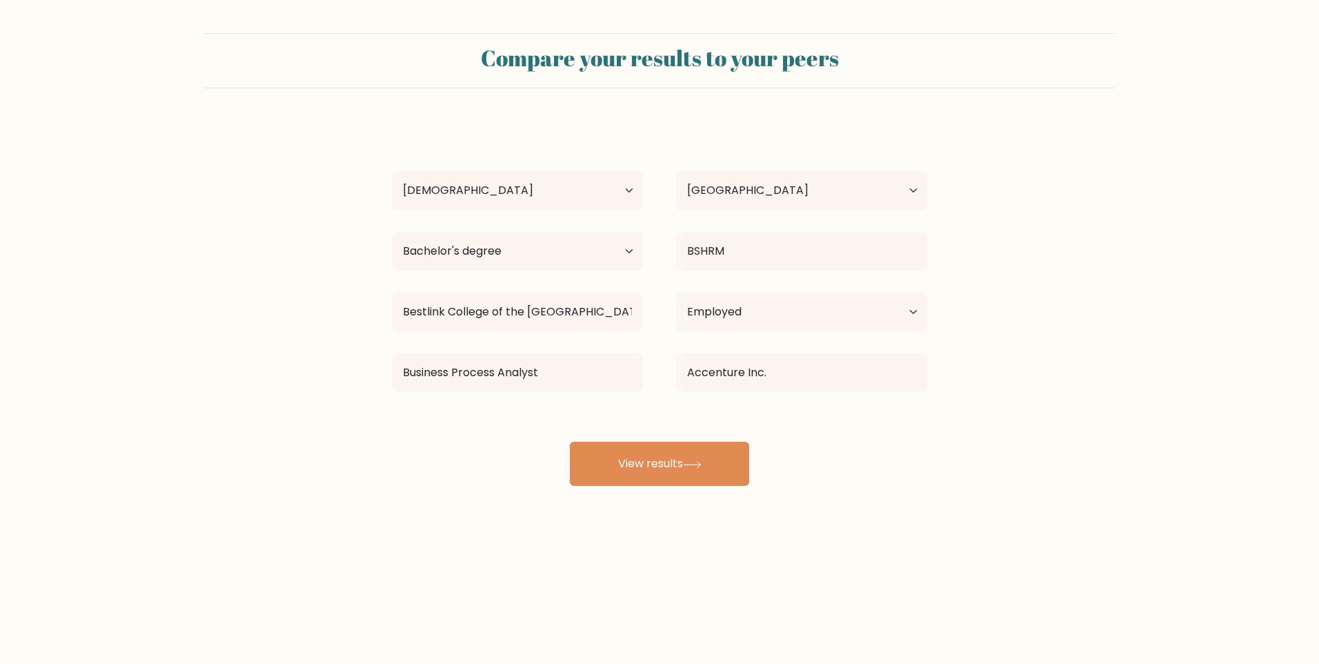
drag, startPoint x: 433, startPoint y: 310, endPoint x: 486, endPoint y: 515, distance: 211.0
click at [486, 515] on div "Compare your results to your peers Charlie Anthony Oring Age Under 18 years old…" at bounding box center [659, 261] width 1319 height 523
click at [640, 465] on button "View results" at bounding box center [659, 464] width 179 height 44
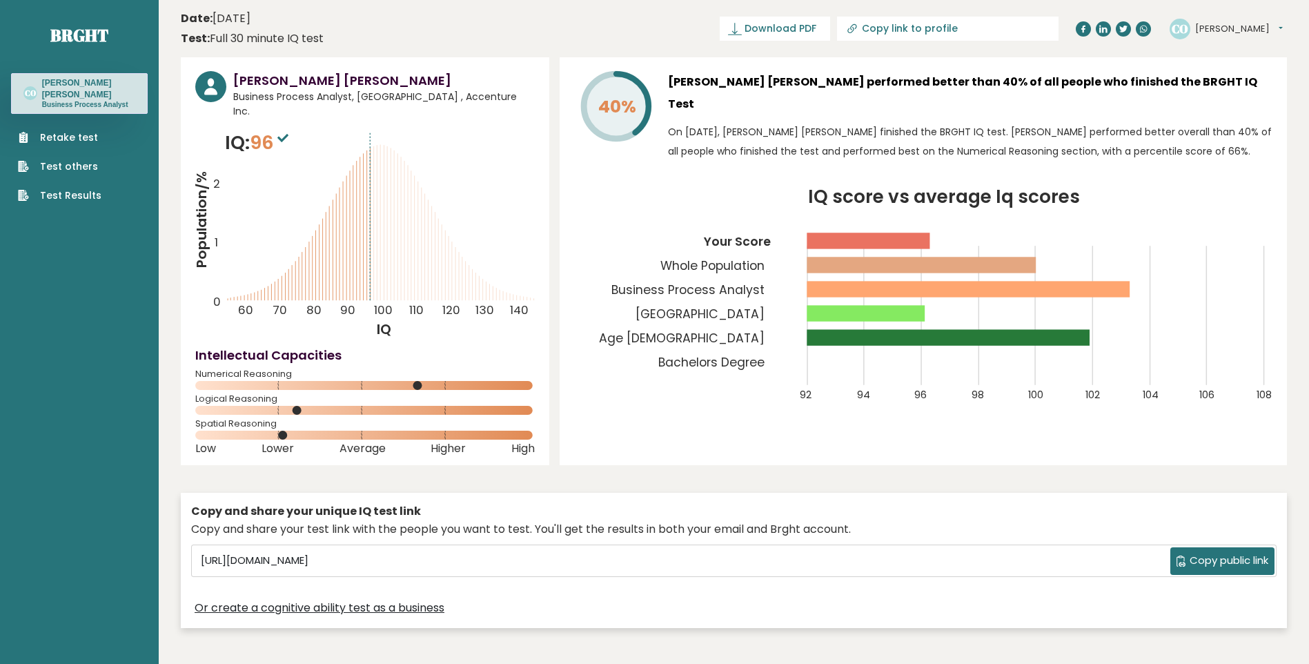
drag, startPoint x: 582, startPoint y: 295, endPoint x: 769, endPoint y: 159, distance: 230.8
click at [769, 159] on div "40% [PERSON_NAME] [PERSON_NAME] performed better than 40% of all people who fin…" at bounding box center [923, 261] width 727 height 408
click at [816, 26] on span "Download PDF" at bounding box center [780, 28] width 72 height 14
